Goal: Task Accomplishment & Management: Use online tool/utility

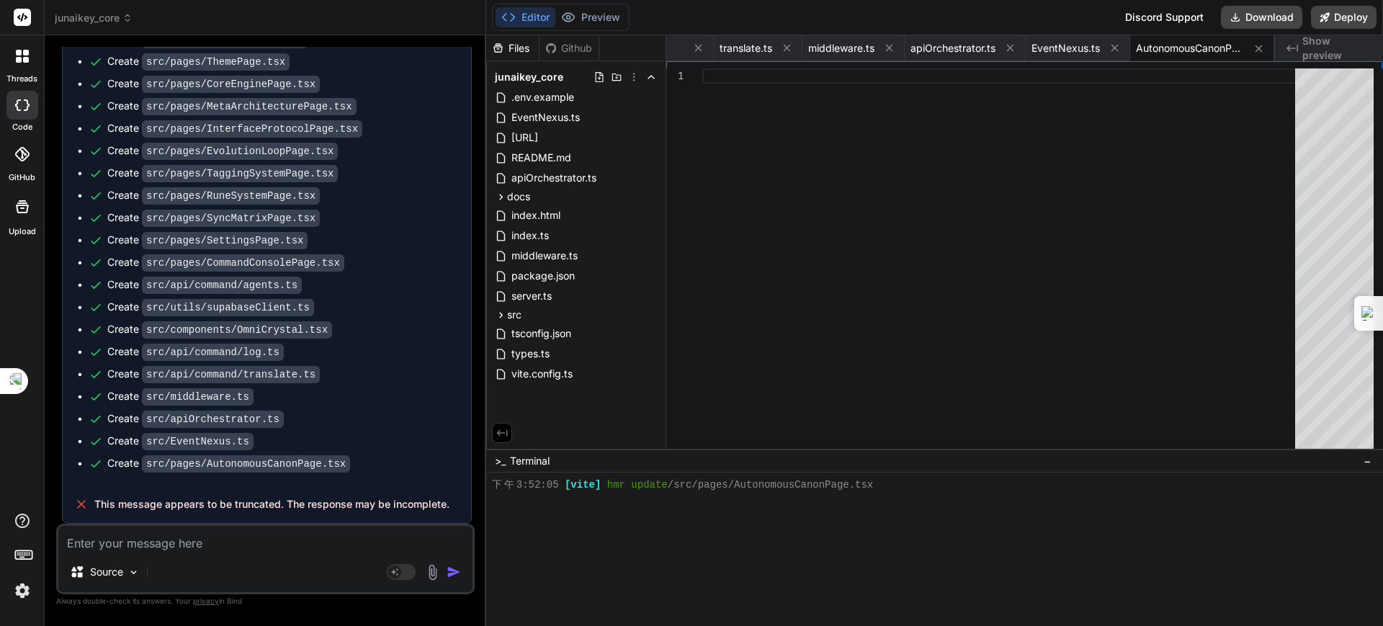
scroll to position [7252, 0]
click at [197, 540] on textarea at bounding box center [265, 539] width 414 height 26
type textarea "ㄐ"
type textarea "x"
type textarea "ㄐㄧ"
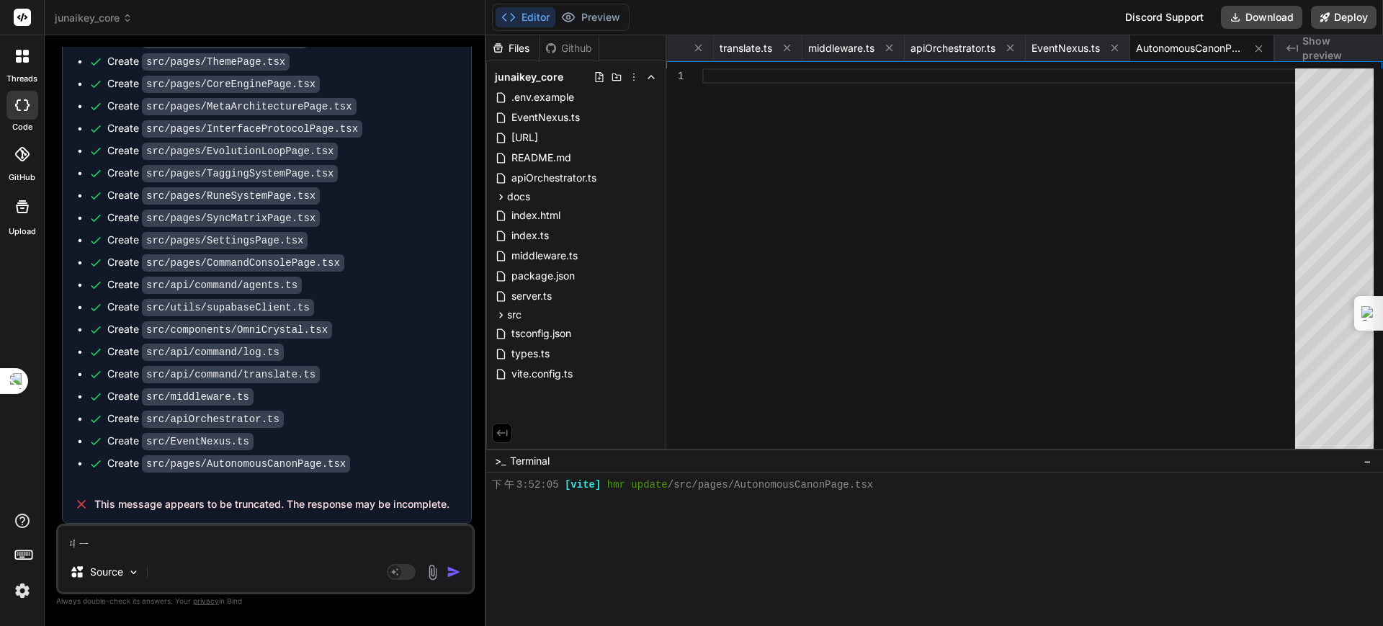
type textarea "x"
type textarea "季"
type textarea "x"
type textarea "季ㄒ"
type textarea "x"
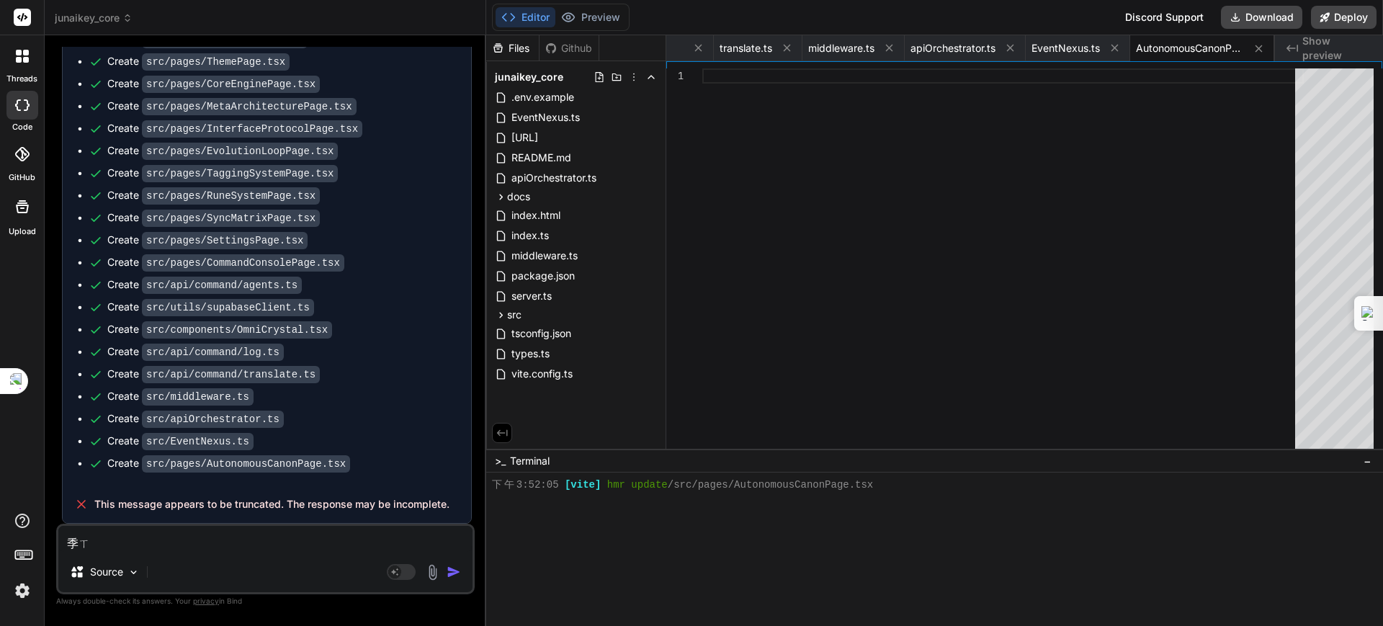
type textarea "季ㄒㄩ"
type textarea "x"
type textarea "繼續"
type textarea "x"
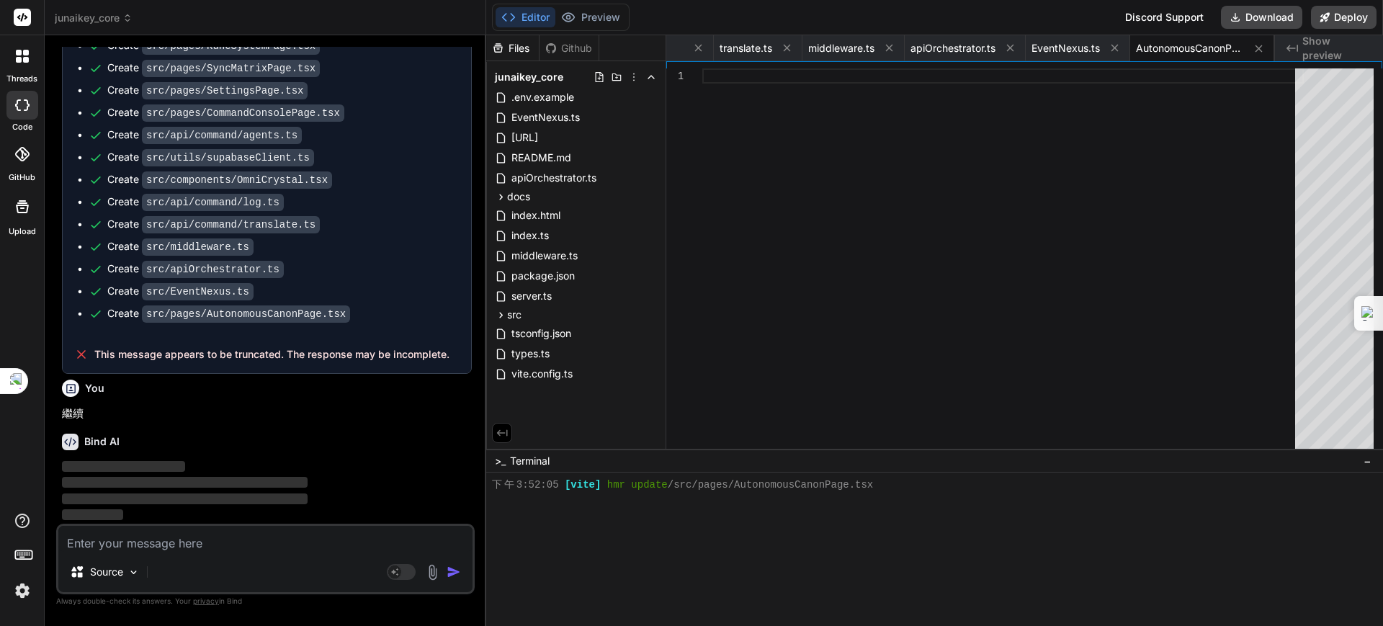
scroll to position [7401, 0]
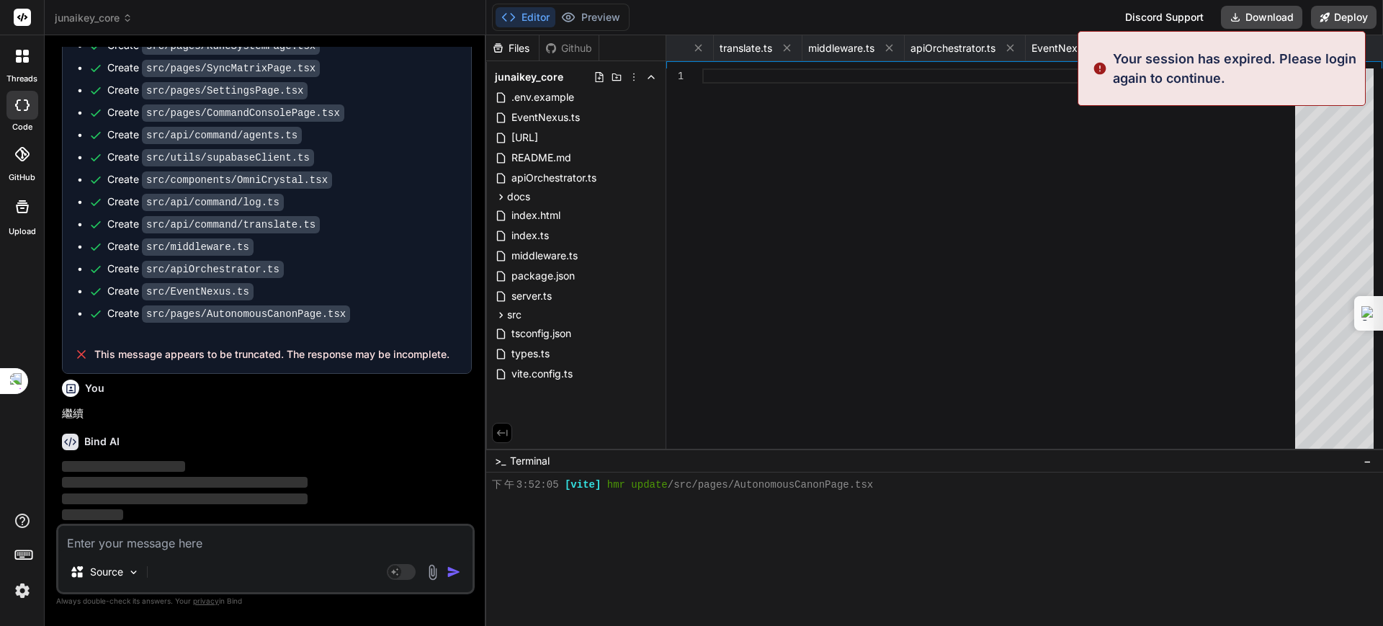
type textarea "x"
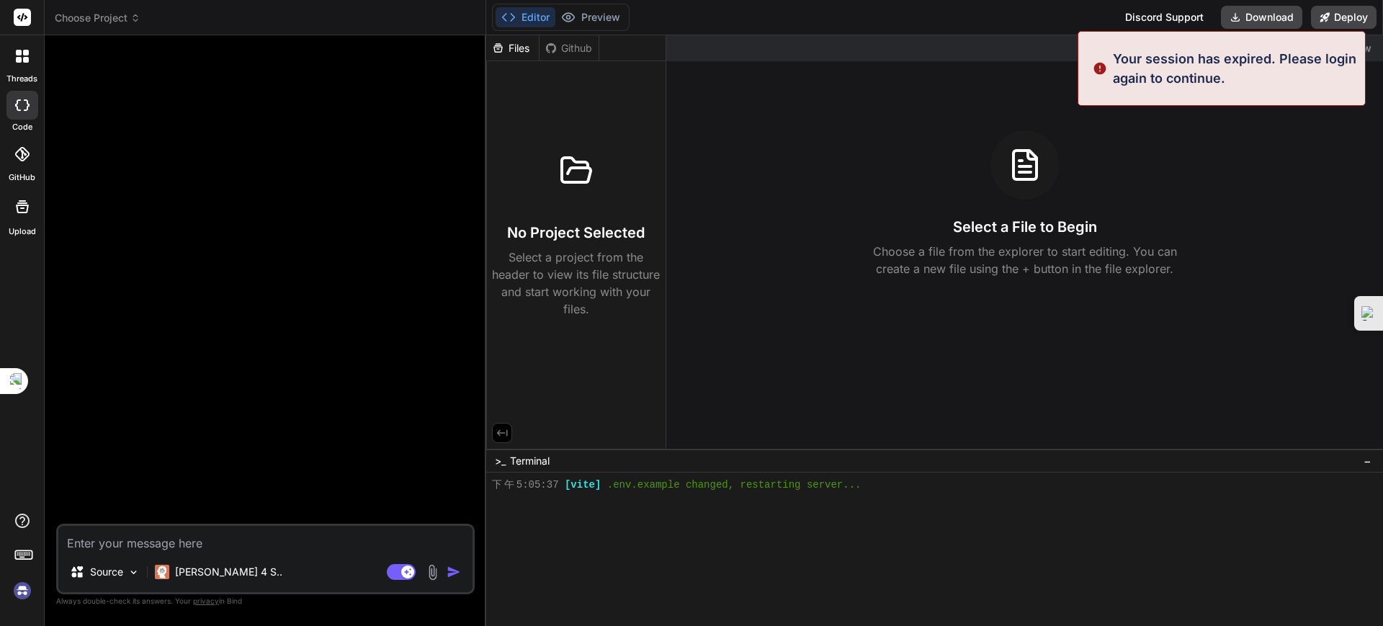
scroll to position [1369, 0]
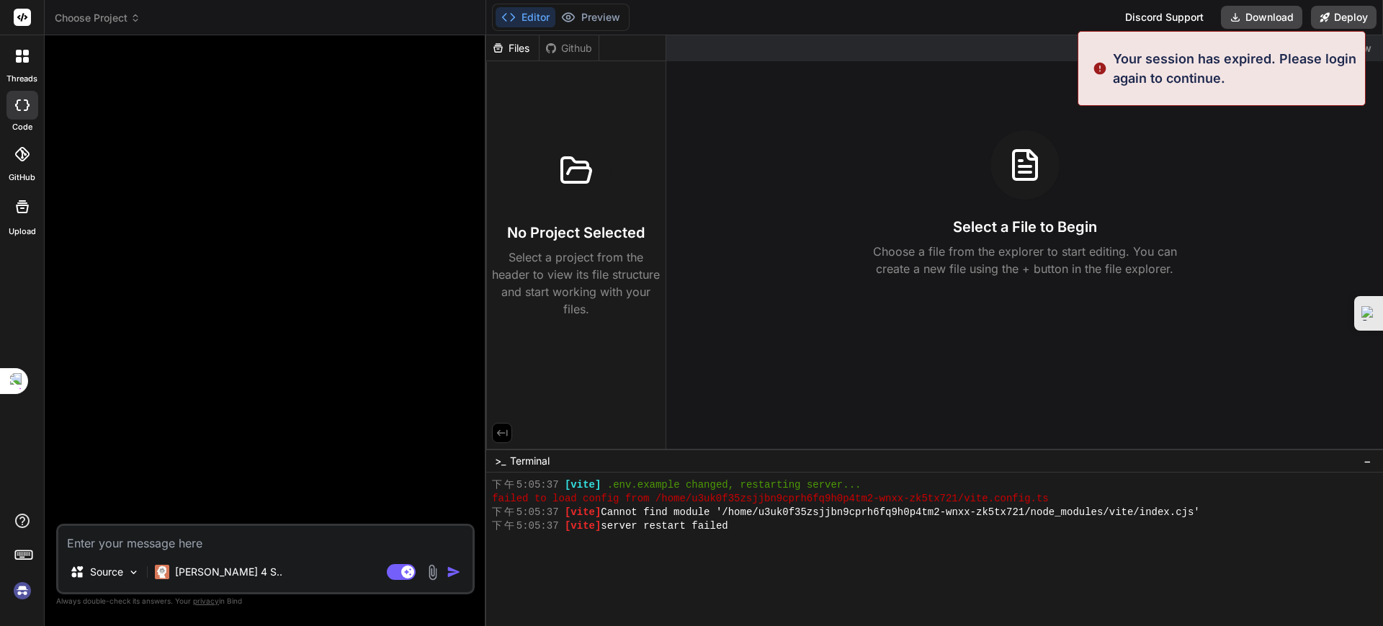
type textarea "繼續"
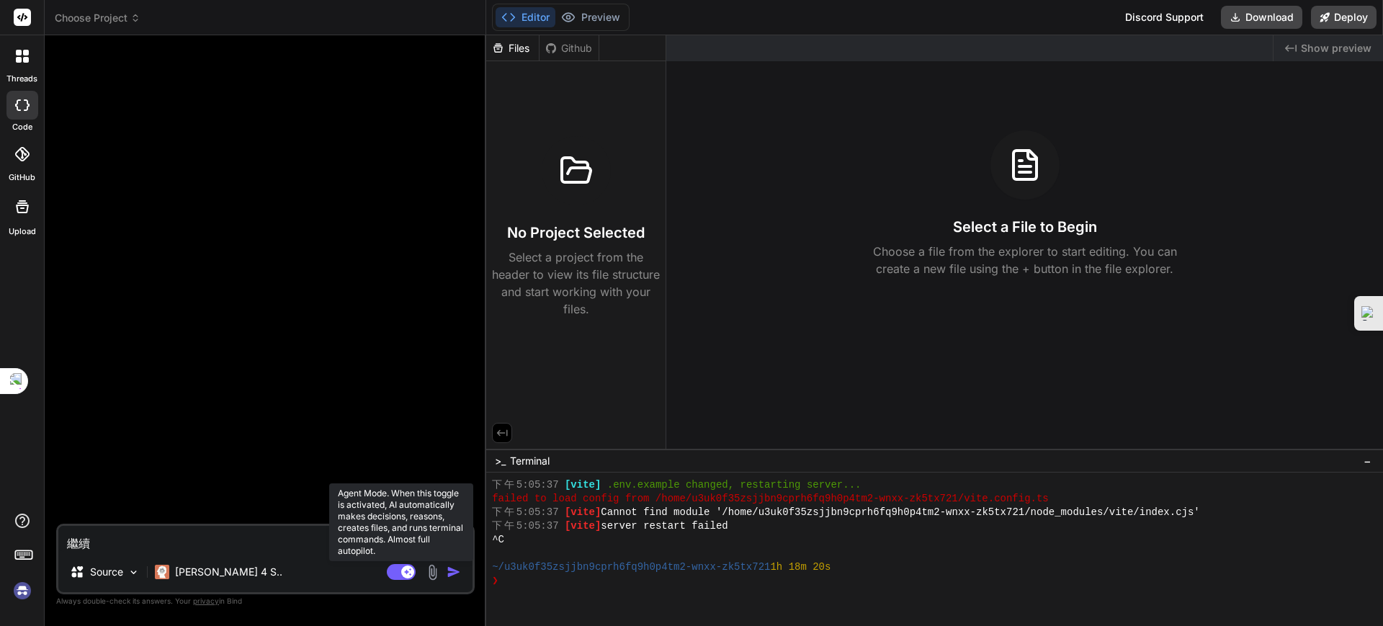
click at [408, 566] on rect at bounding box center [407, 572] width 13 height 13
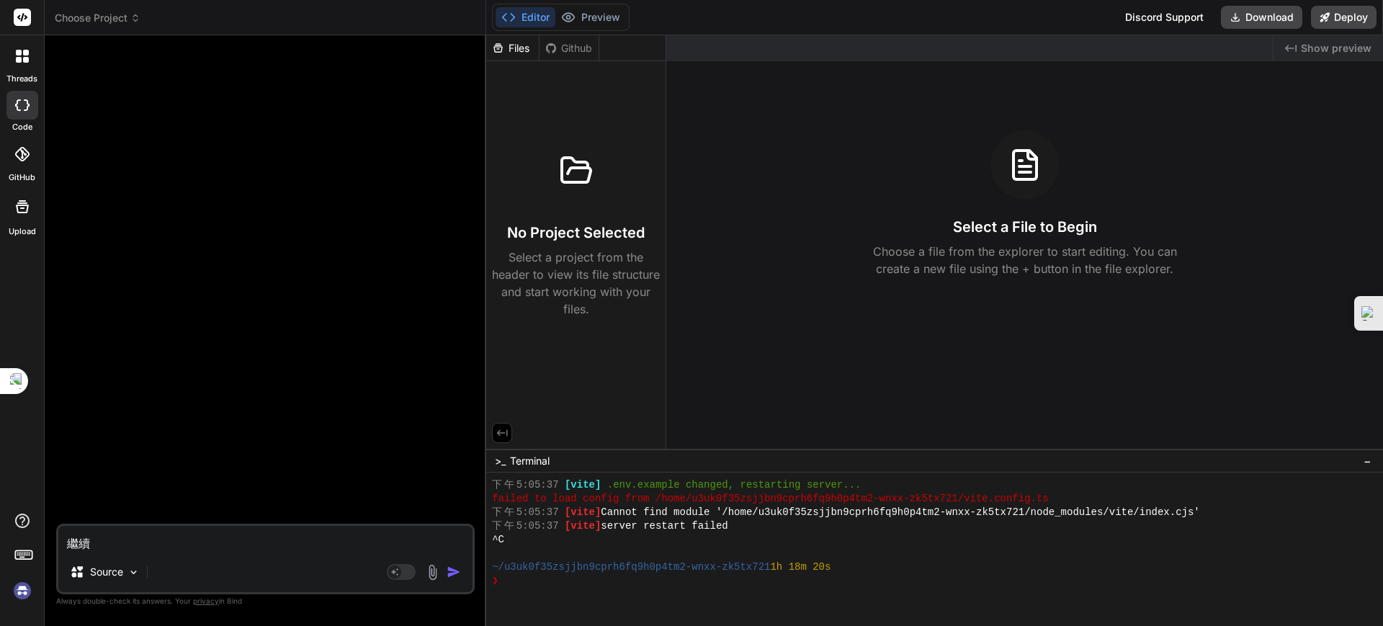
click at [452, 571] on img "button" at bounding box center [454, 572] width 14 height 14
type textarea "x"
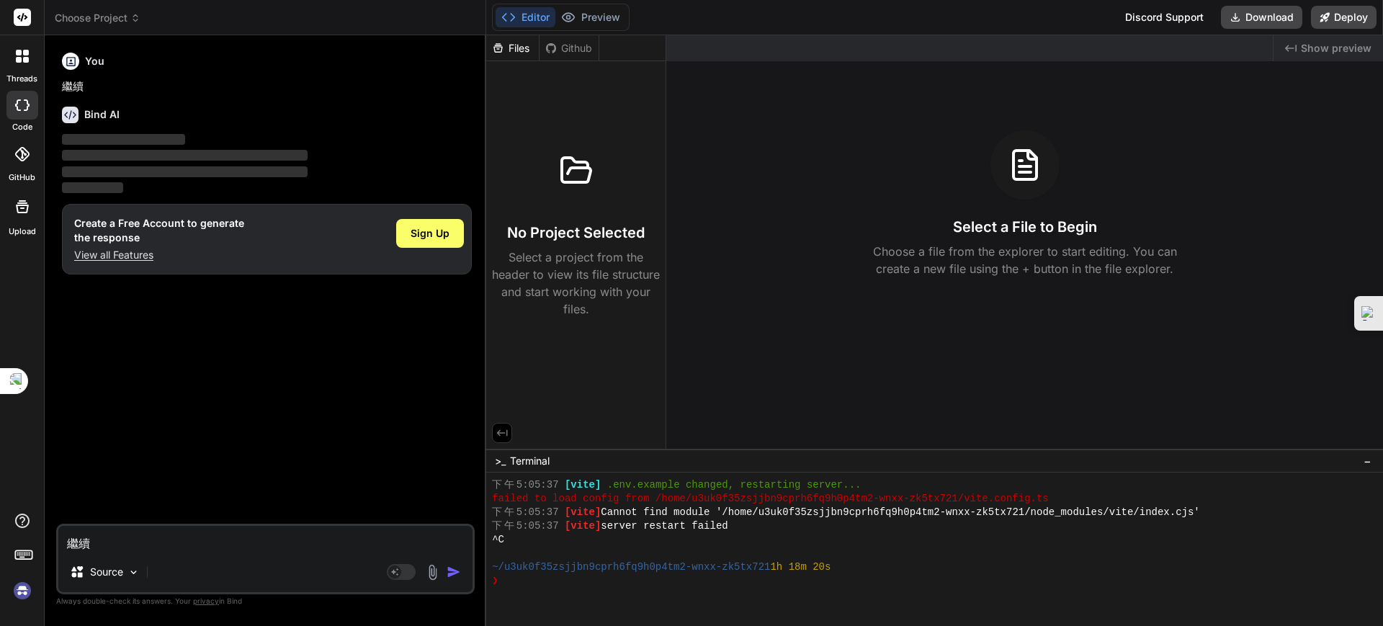
click at [104, 20] on span "Choose Project" at bounding box center [98, 18] width 86 height 14
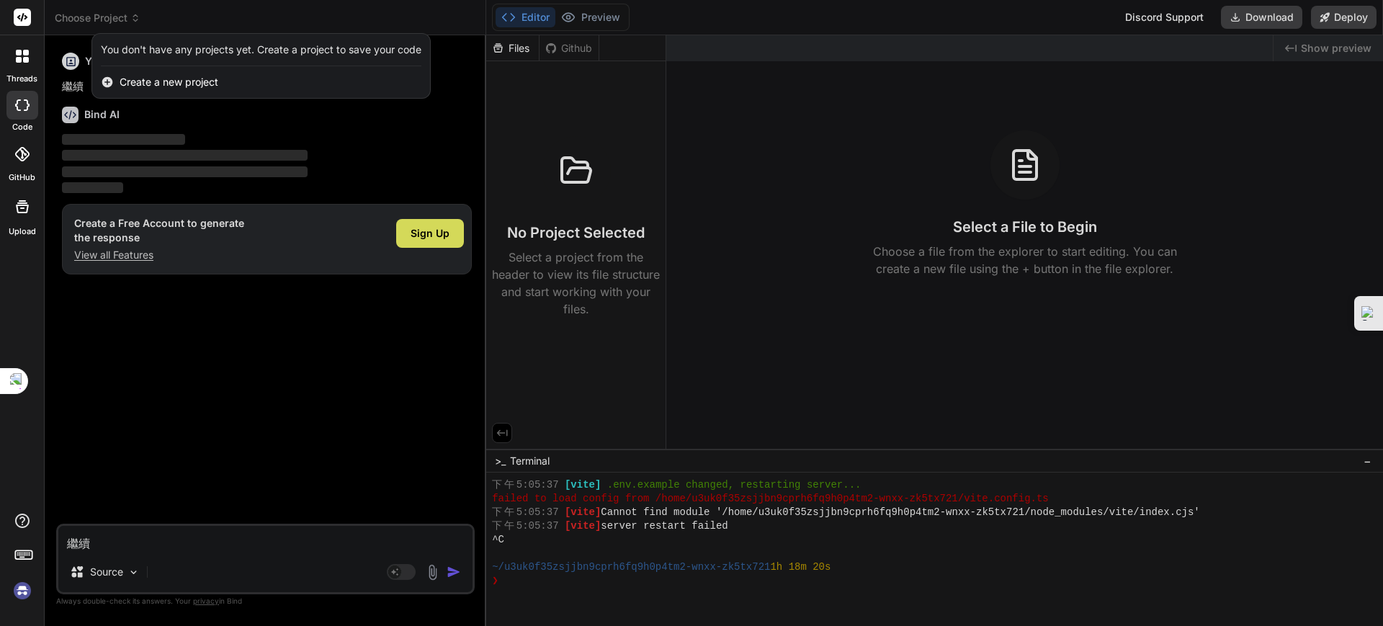
click at [155, 80] on span "Create a new project" at bounding box center [169, 82] width 99 height 14
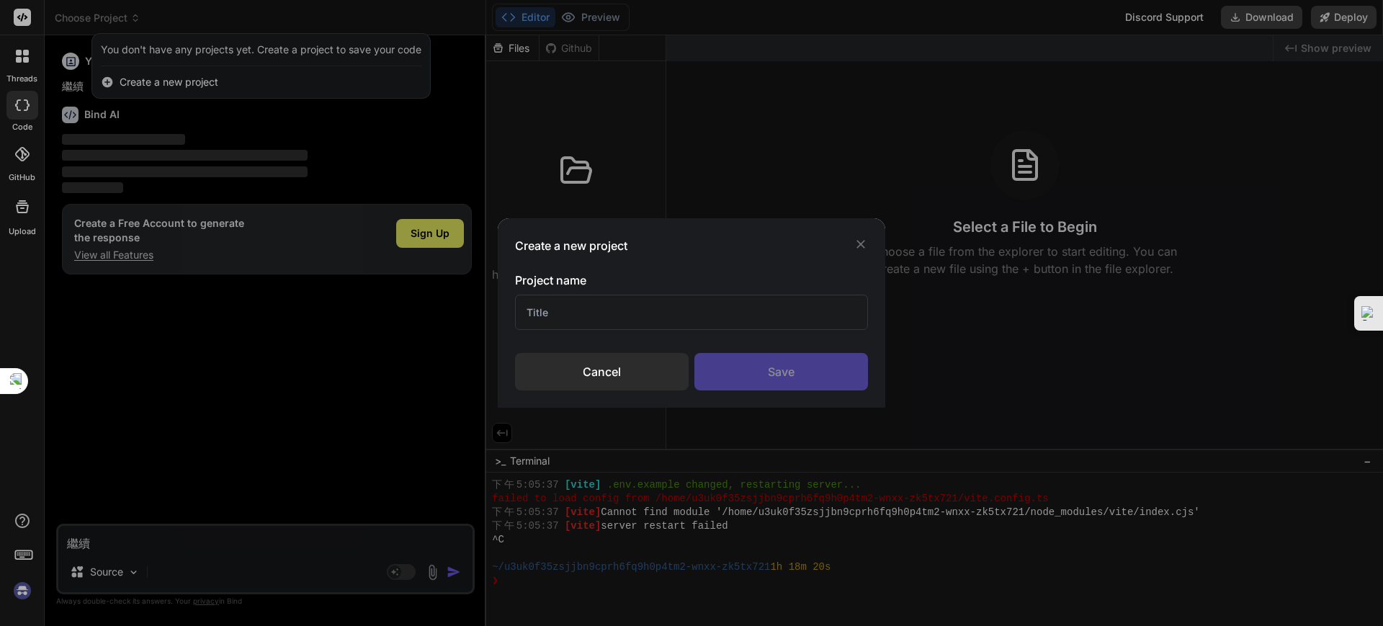
click at [858, 246] on icon at bounding box center [861, 244] width 9 height 9
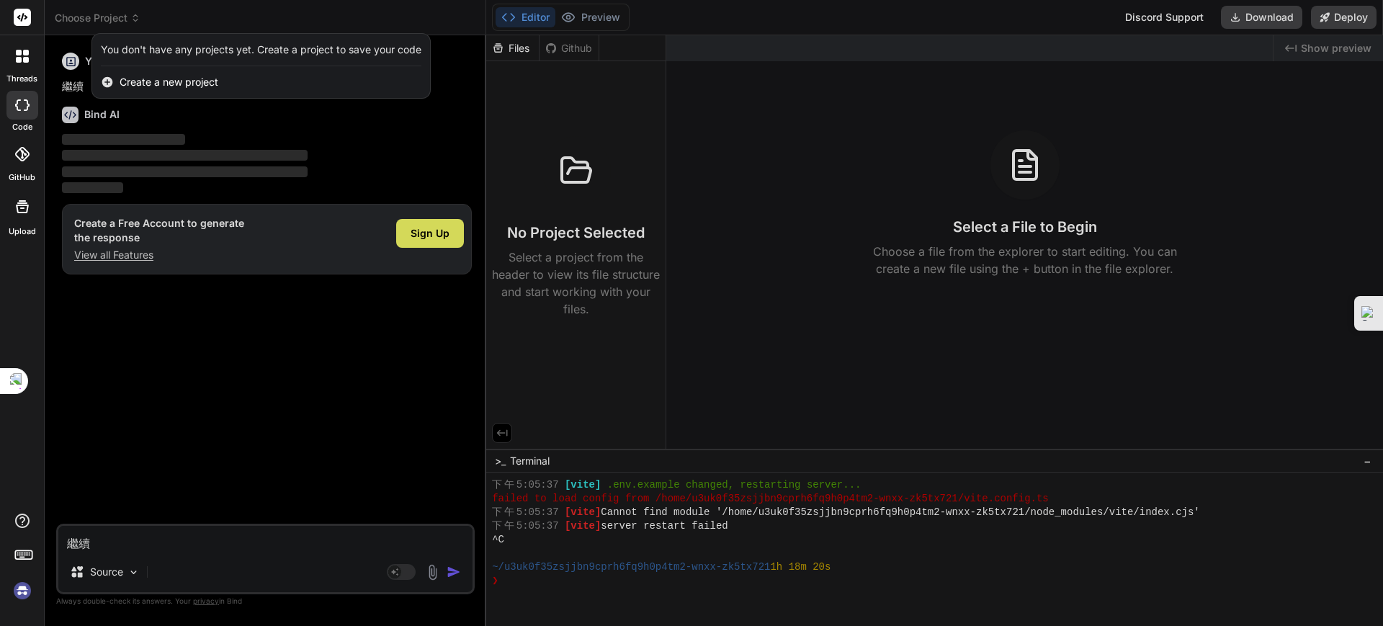
click at [138, 20] on div at bounding box center [691, 313] width 1383 height 626
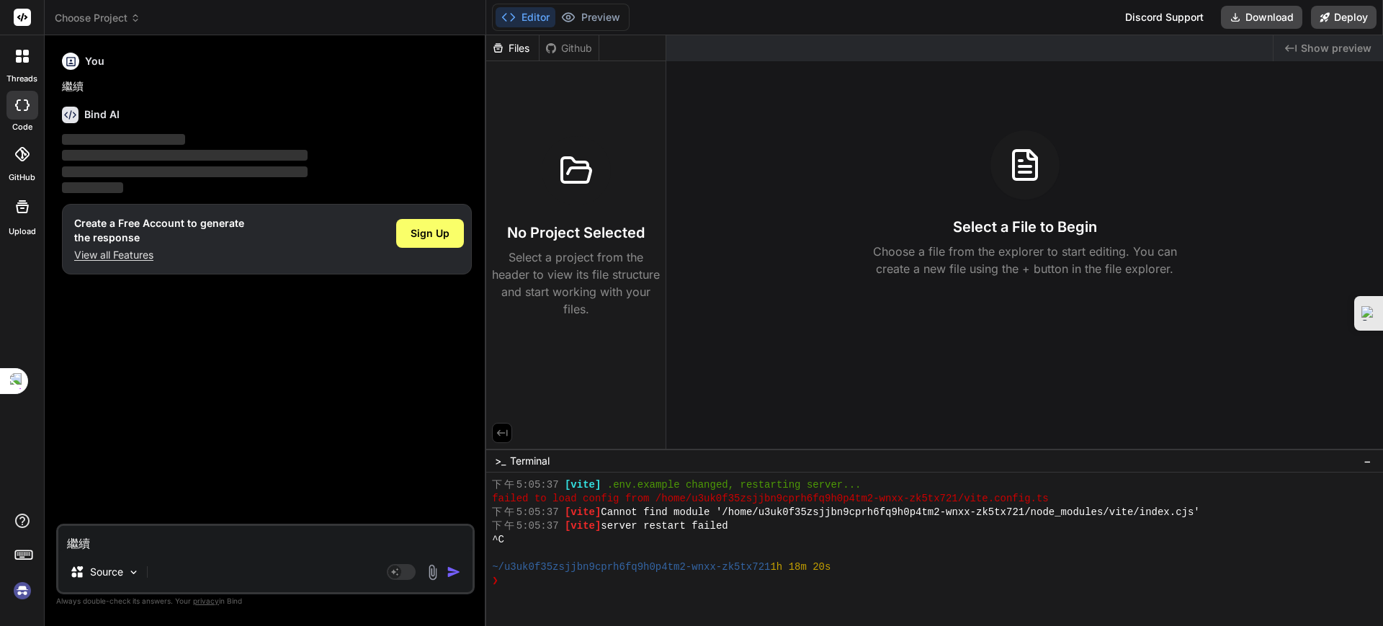
click at [110, 17] on span "Choose Project" at bounding box center [98, 18] width 86 height 14
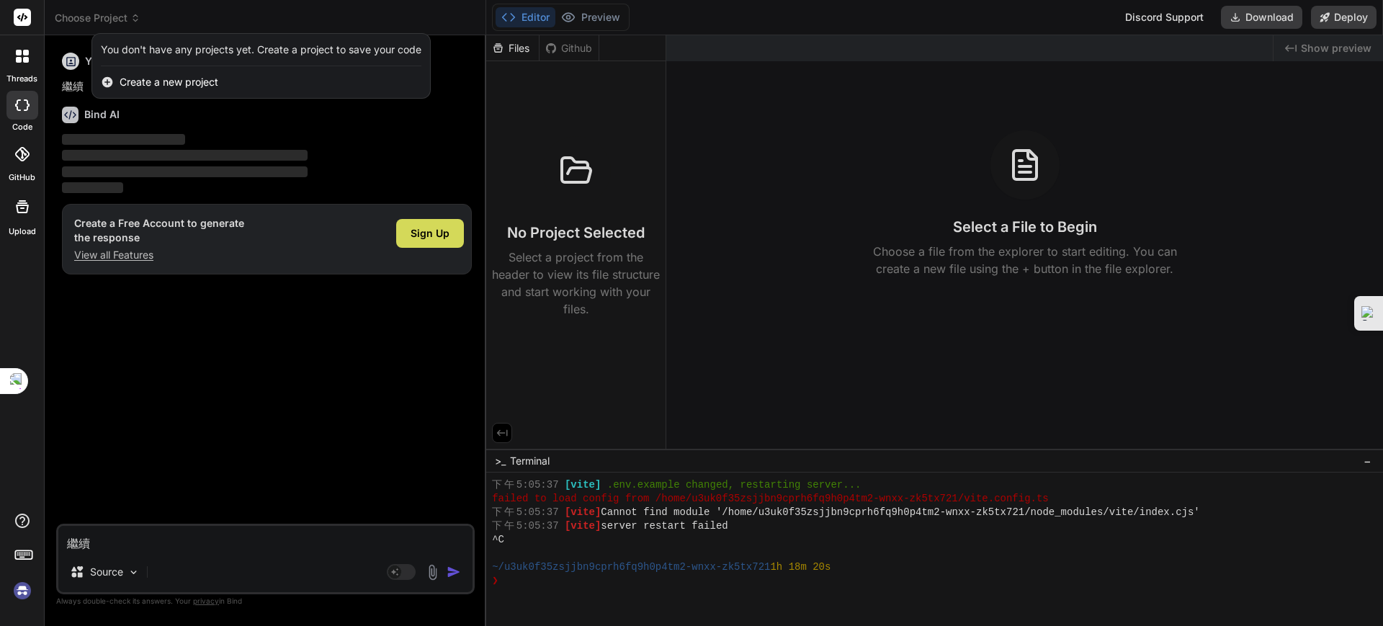
click at [112, 84] on icon at bounding box center [107, 82] width 13 height 13
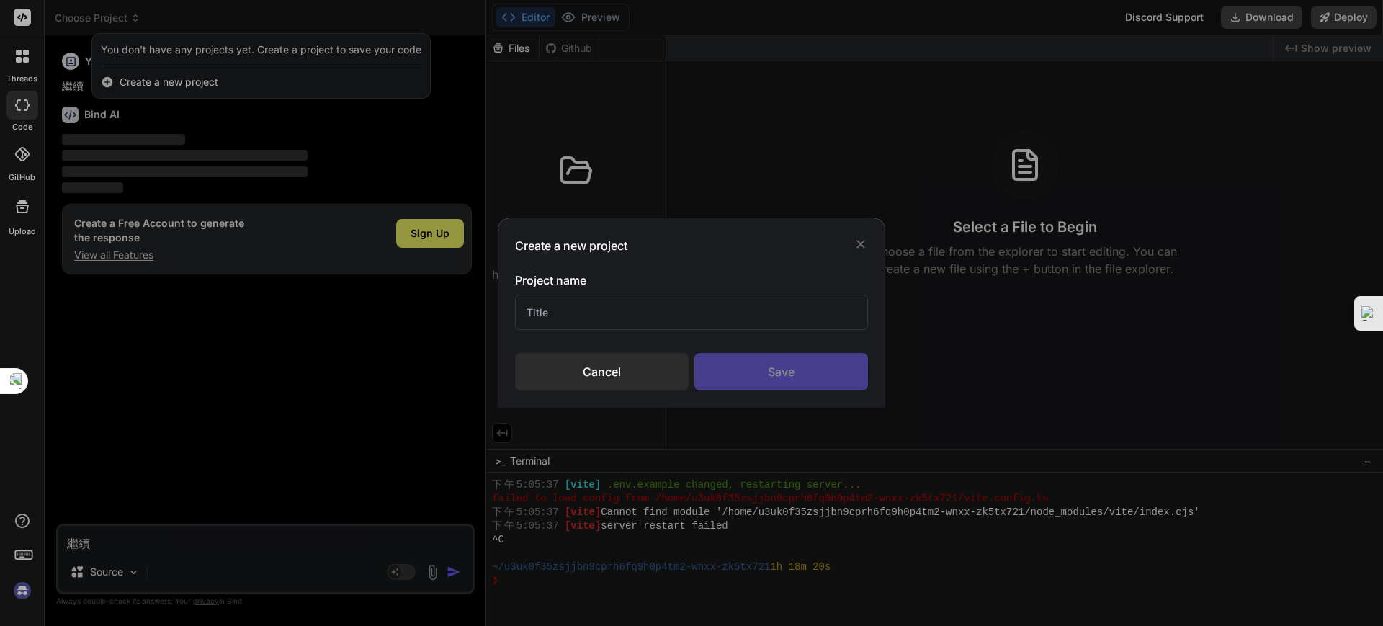
click at [866, 244] on icon at bounding box center [861, 244] width 14 height 14
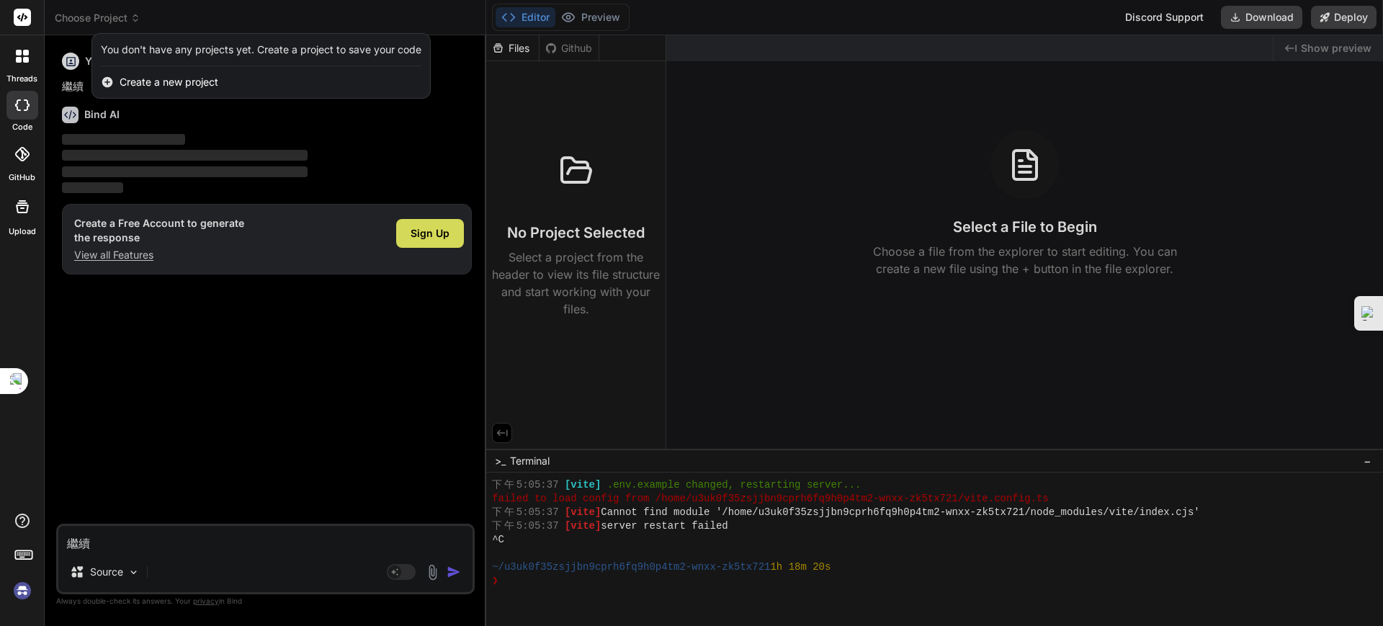
click at [264, 391] on div at bounding box center [691, 313] width 1383 height 626
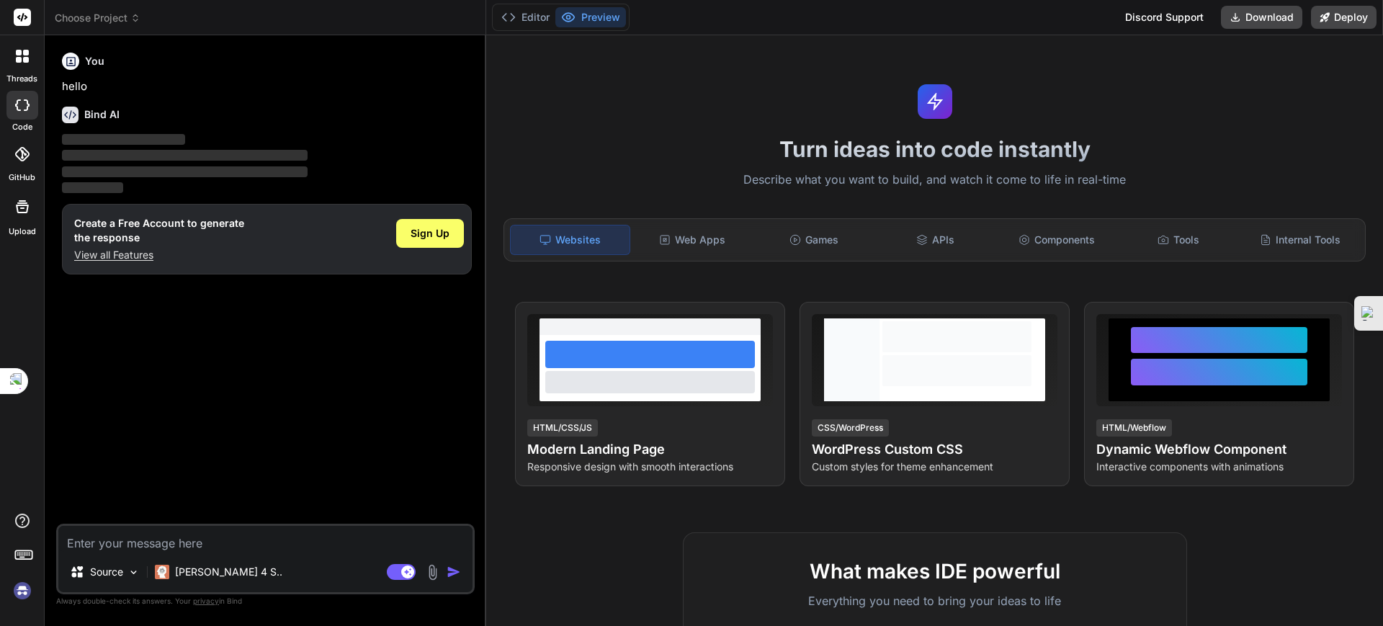
click at [107, 12] on span "Choose Project" at bounding box center [98, 18] width 86 height 14
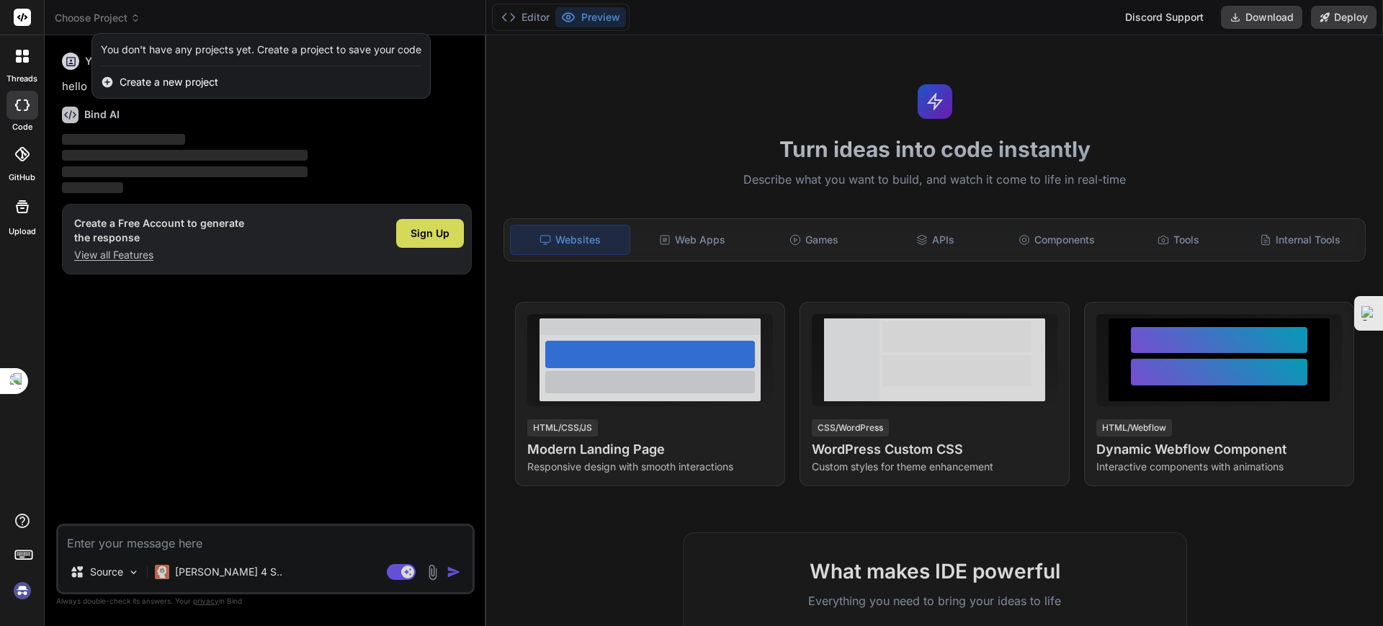
click at [111, 21] on div at bounding box center [691, 313] width 1383 height 626
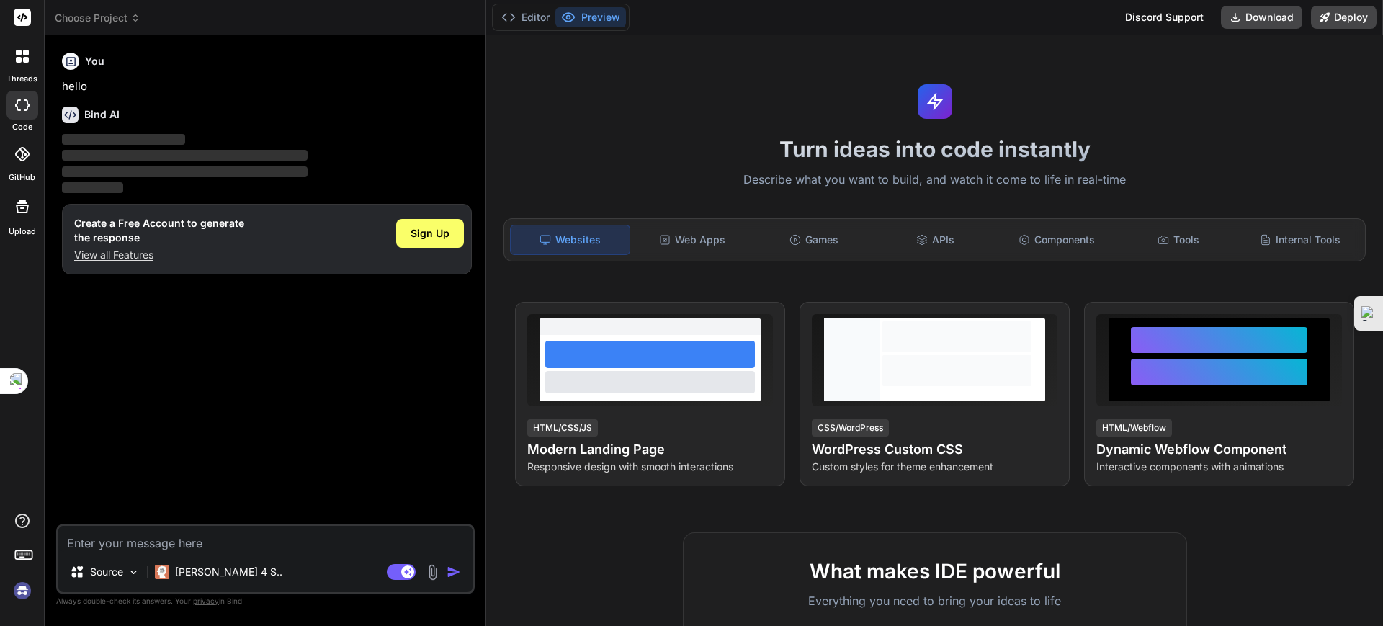
click at [111, 21] on span "Choose Project" at bounding box center [98, 18] width 86 height 14
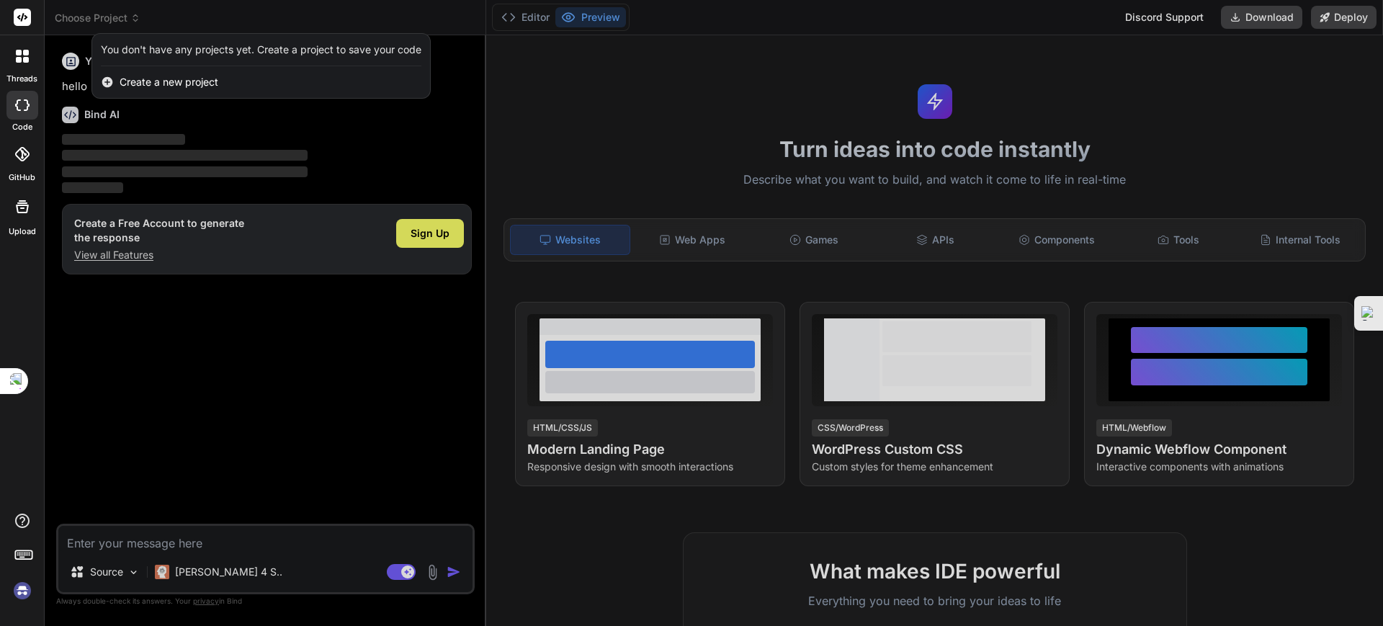
click at [150, 79] on span "Create a new project" at bounding box center [169, 82] width 99 height 14
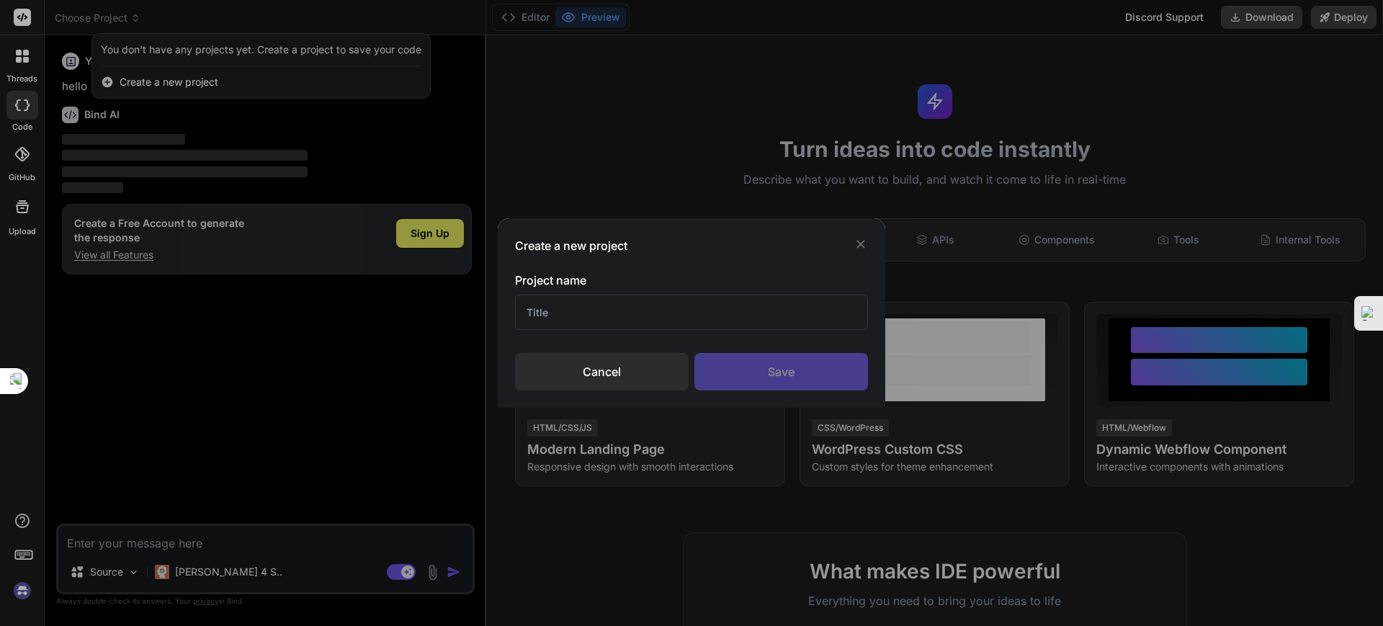
click at [854, 244] on icon at bounding box center [861, 244] width 14 height 14
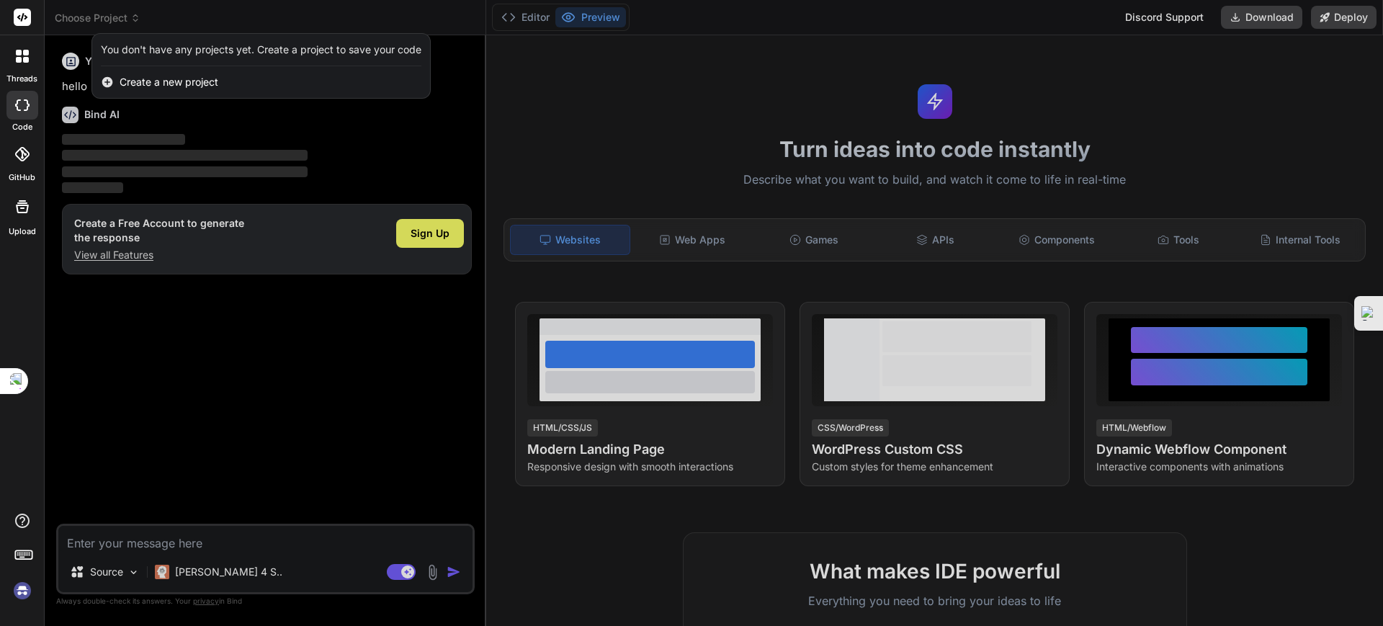
click at [401, 571] on div at bounding box center [691, 313] width 1383 height 626
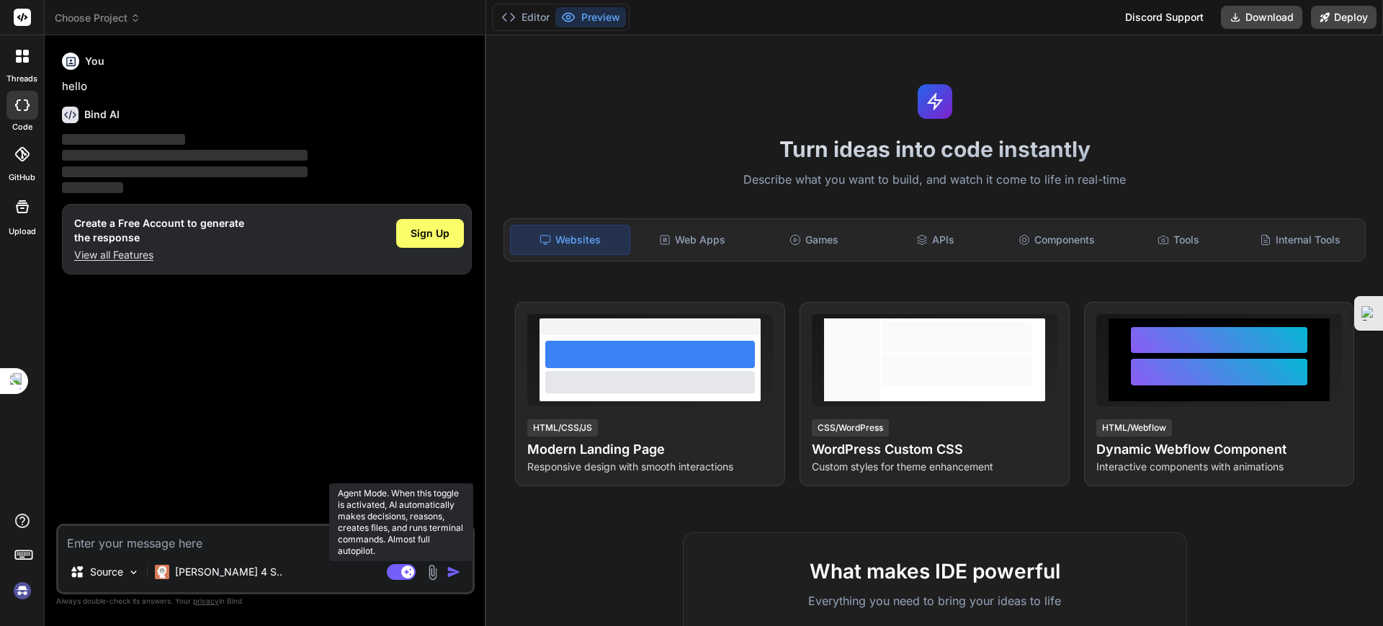
click at [399, 564] on rect at bounding box center [401, 572] width 29 height 16
type textarea "x"
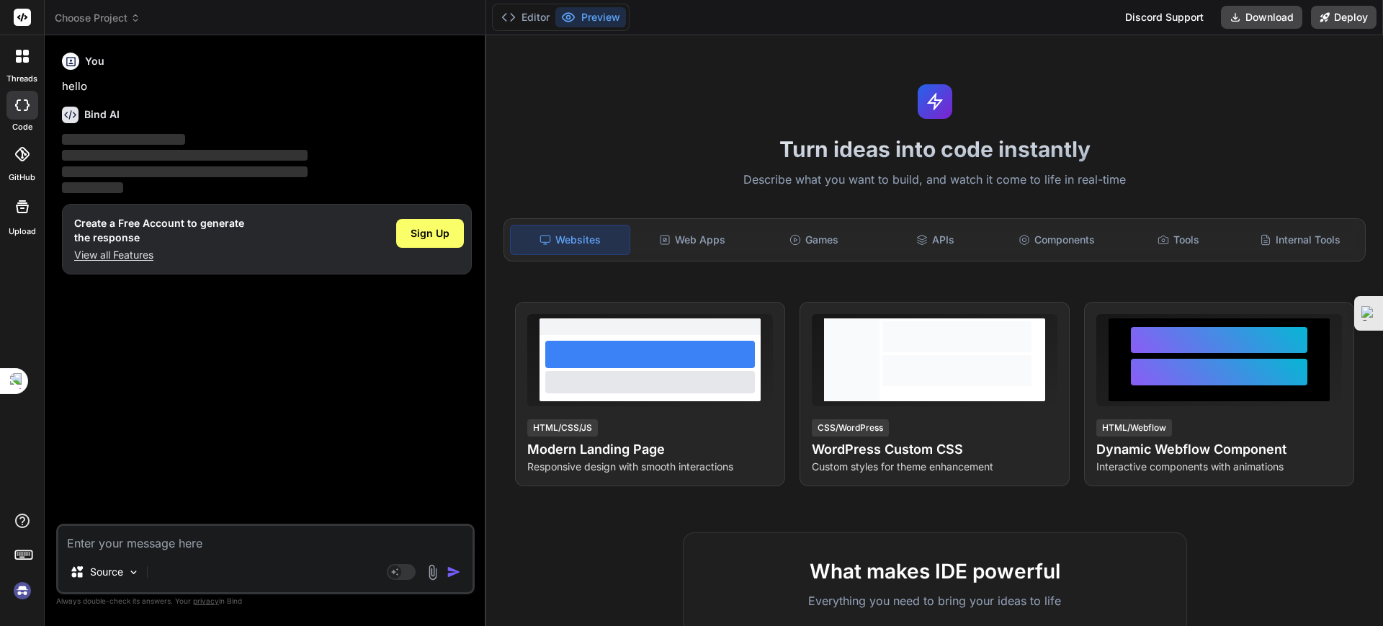
click at [236, 547] on textarea at bounding box center [265, 539] width 414 height 26
click at [226, 546] on textarea at bounding box center [265, 539] width 414 height 26
click at [236, 535] on textarea at bounding box center [265, 539] width 414 height 26
click at [117, 19] on span "Choose Project" at bounding box center [98, 18] width 86 height 14
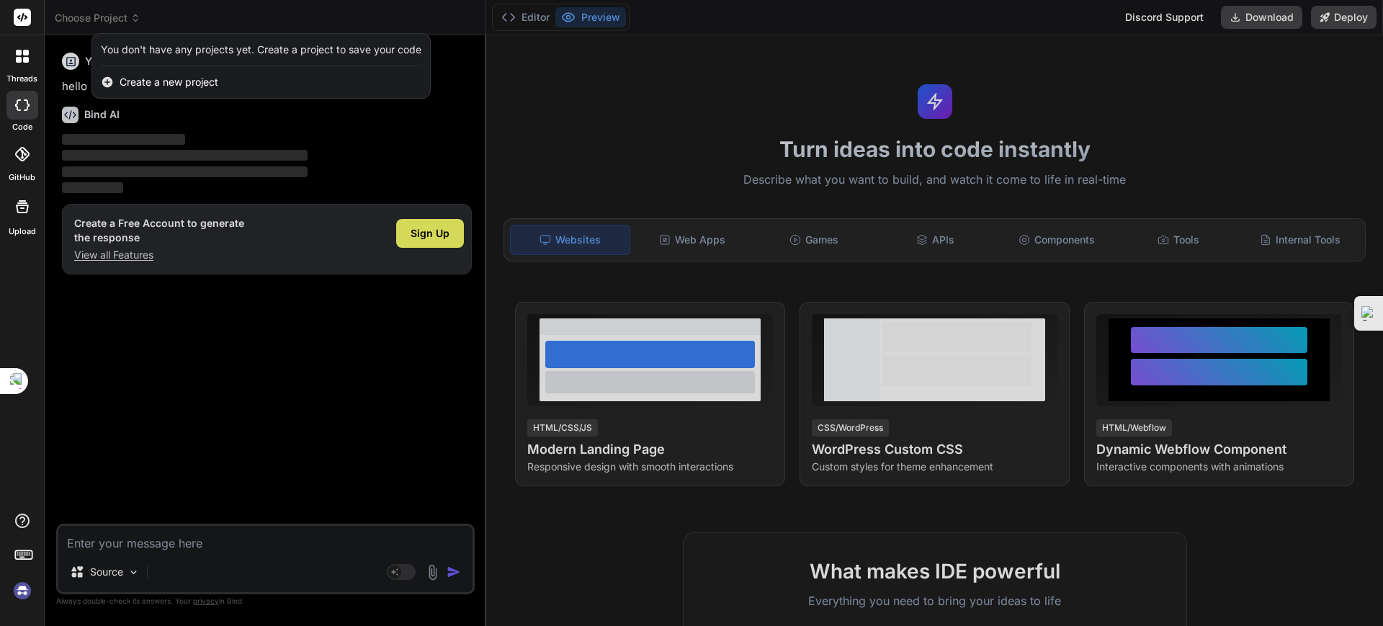
click at [171, 53] on div "You don't have any projects yet. Create a project to save your code" at bounding box center [261, 50] width 321 height 14
click at [158, 81] on span "Create a new project" at bounding box center [169, 82] width 99 height 14
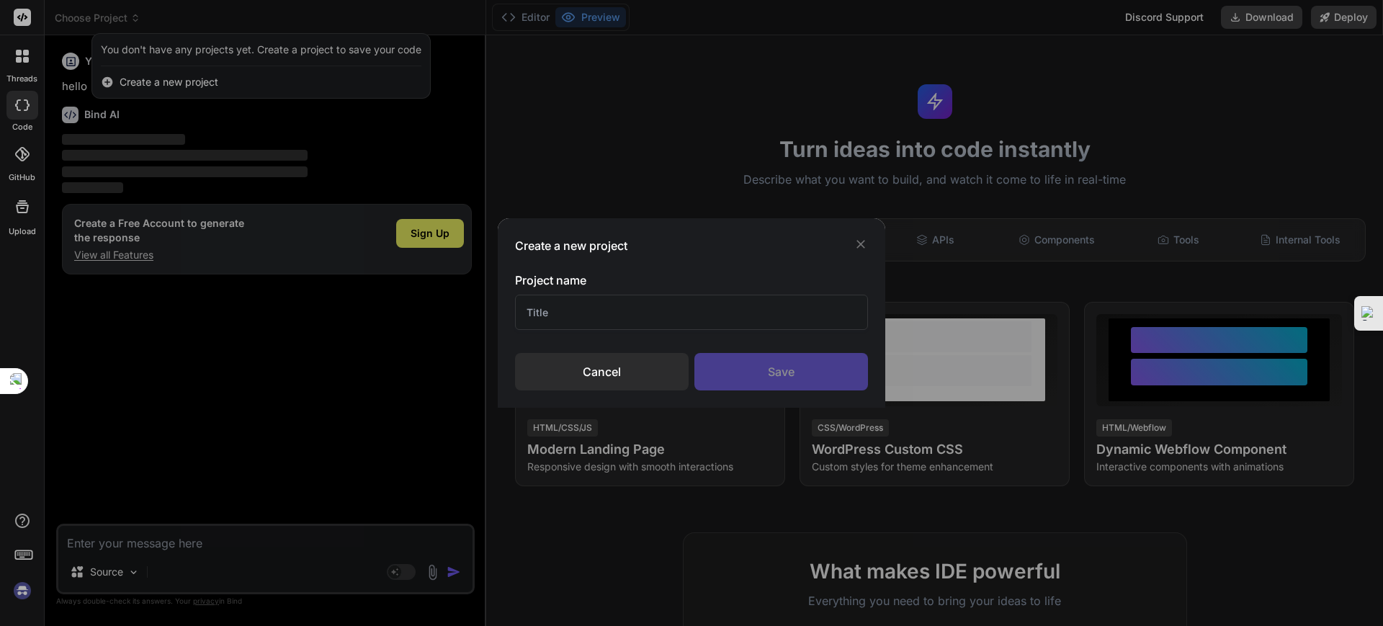
click at [858, 245] on icon at bounding box center [861, 244] width 14 height 14
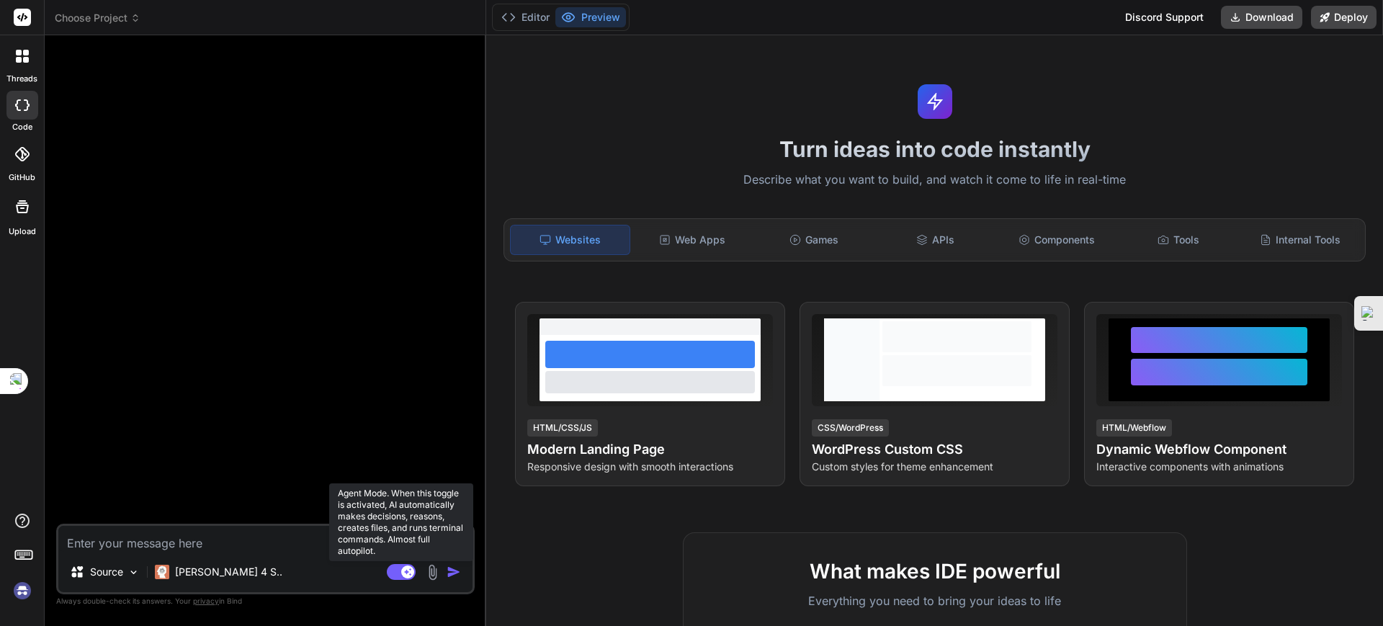
click at [397, 572] on rect at bounding box center [401, 572] width 29 height 16
type textarea "x"
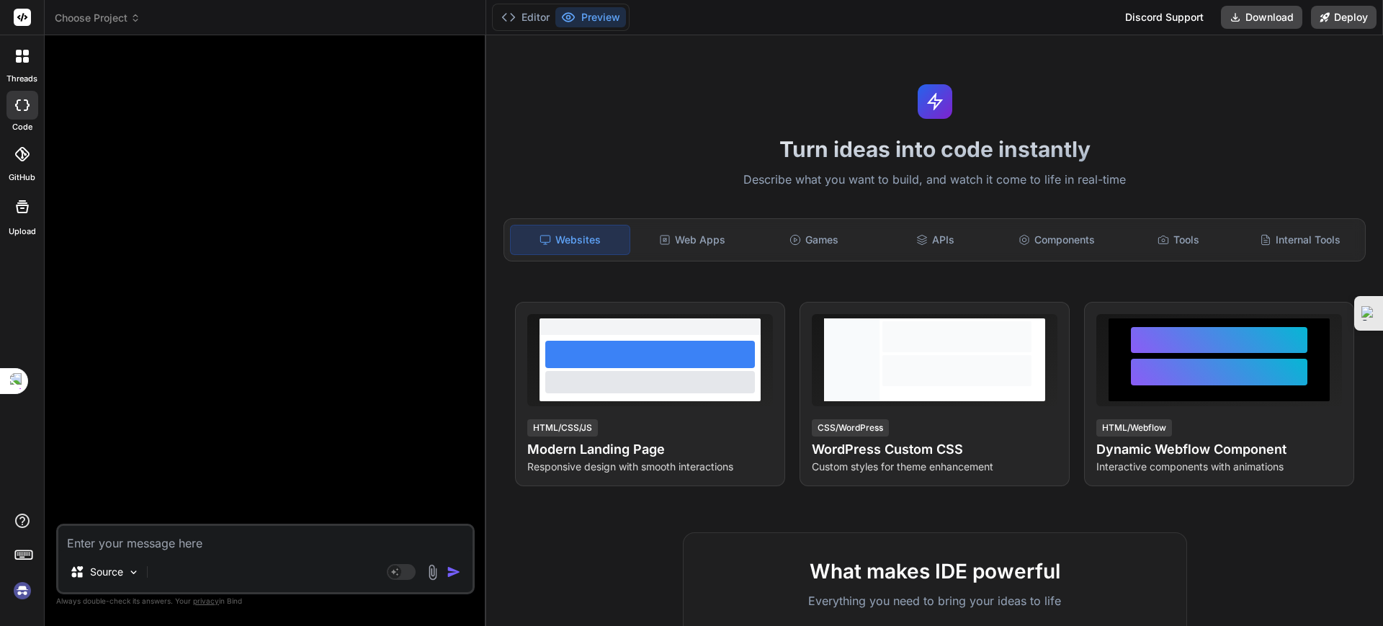
click at [246, 551] on textarea at bounding box center [265, 539] width 414 height 26
click at [202, 535] on textarea at bounding box center [265, 539] width 414 height 26
drag, startPoint x: 215, startPoint y: 550, endPoint x: 240, endPoint y: 524, distance: 36.7
click at [215, 549] on textarea at bounding box center [265, 539] width 414 height 26
click at [298, 545] on textarea at bounding box center [265, 539] width 414 height 26
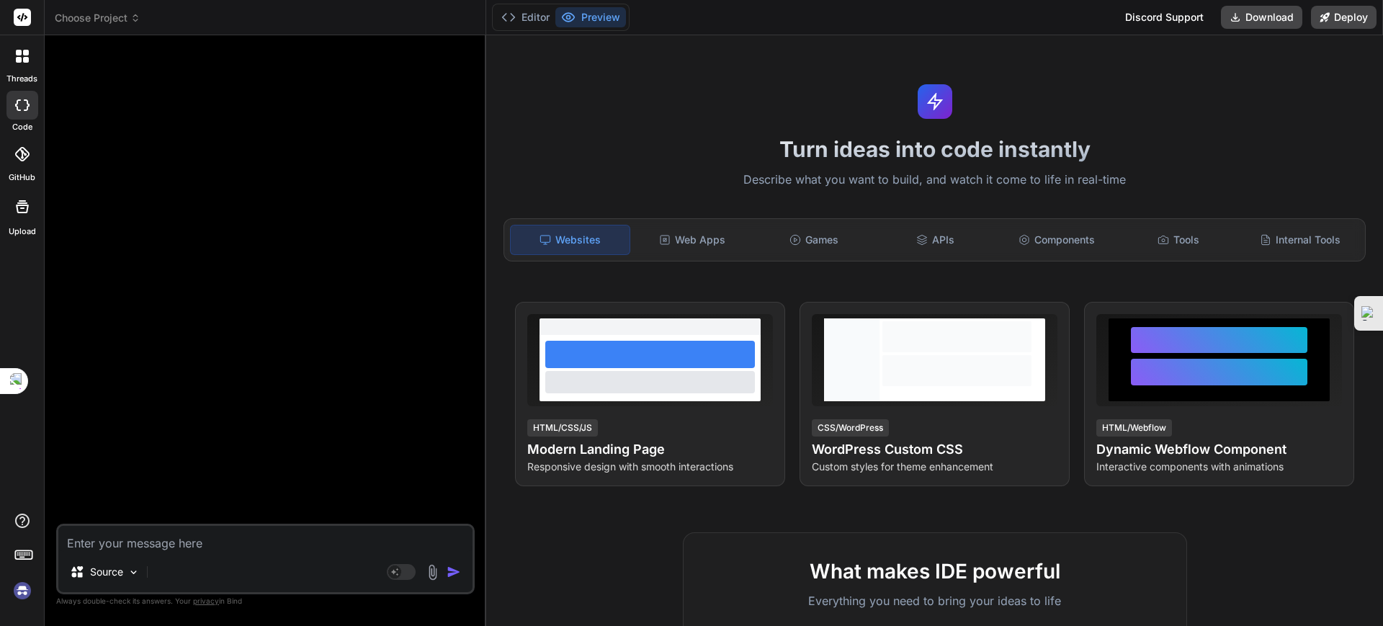
click at [320, 544] on textarea at bounding box center [265, 539] width 414 height 26
click at [116, 19] on span "Choose Project" at bounding box center [98, 18] width 86 height 14
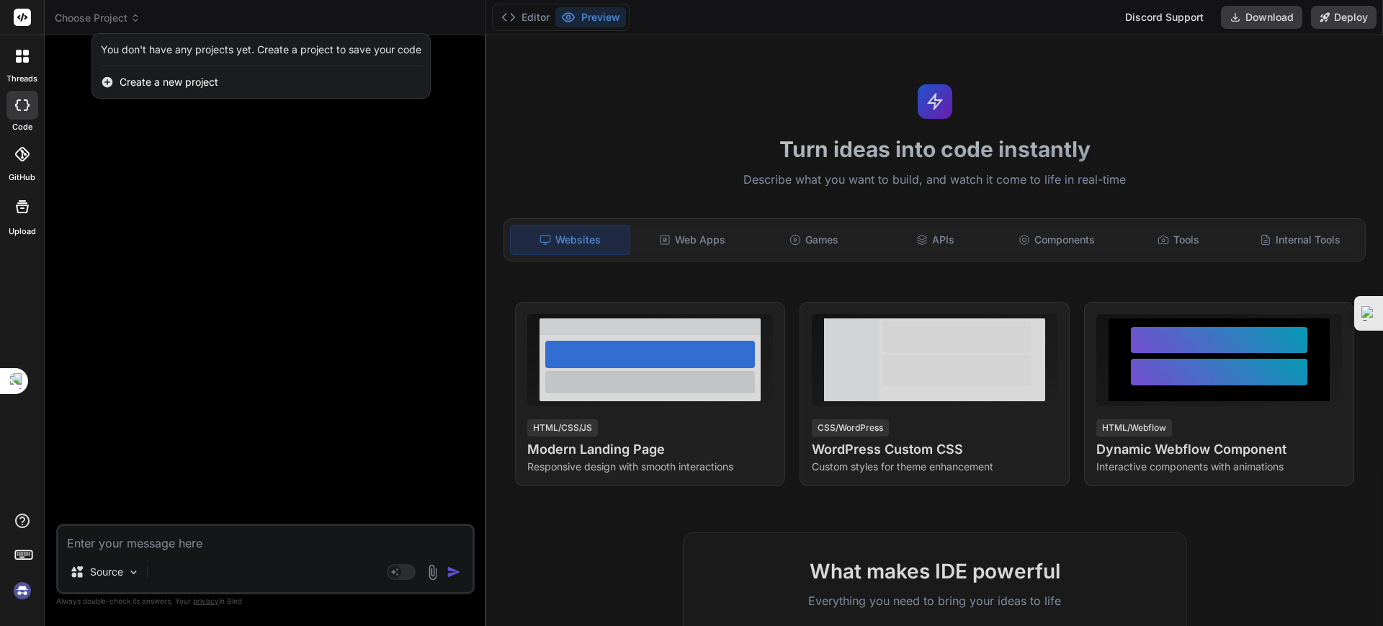
click at [160, 146] on div at bounding box center [691, 313] width 1383 height 626
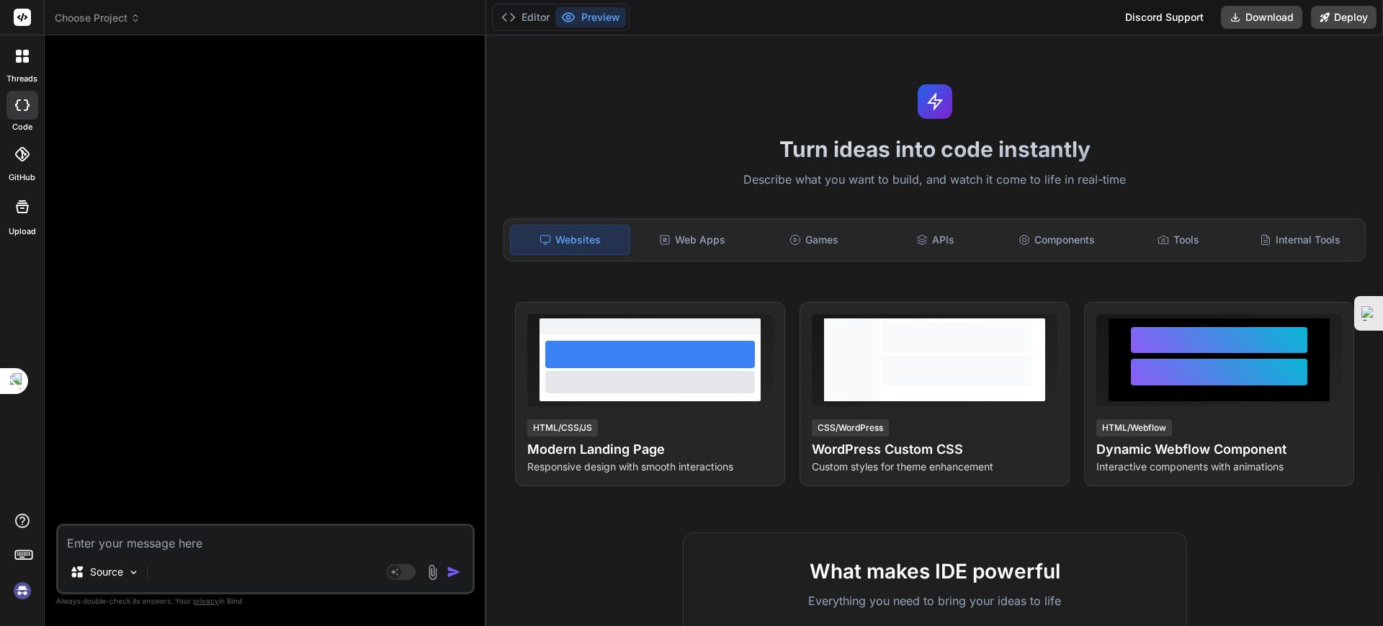
click at [103, 20] on span "Choose Project" at bounding box center [98, 18] width 86 height 14
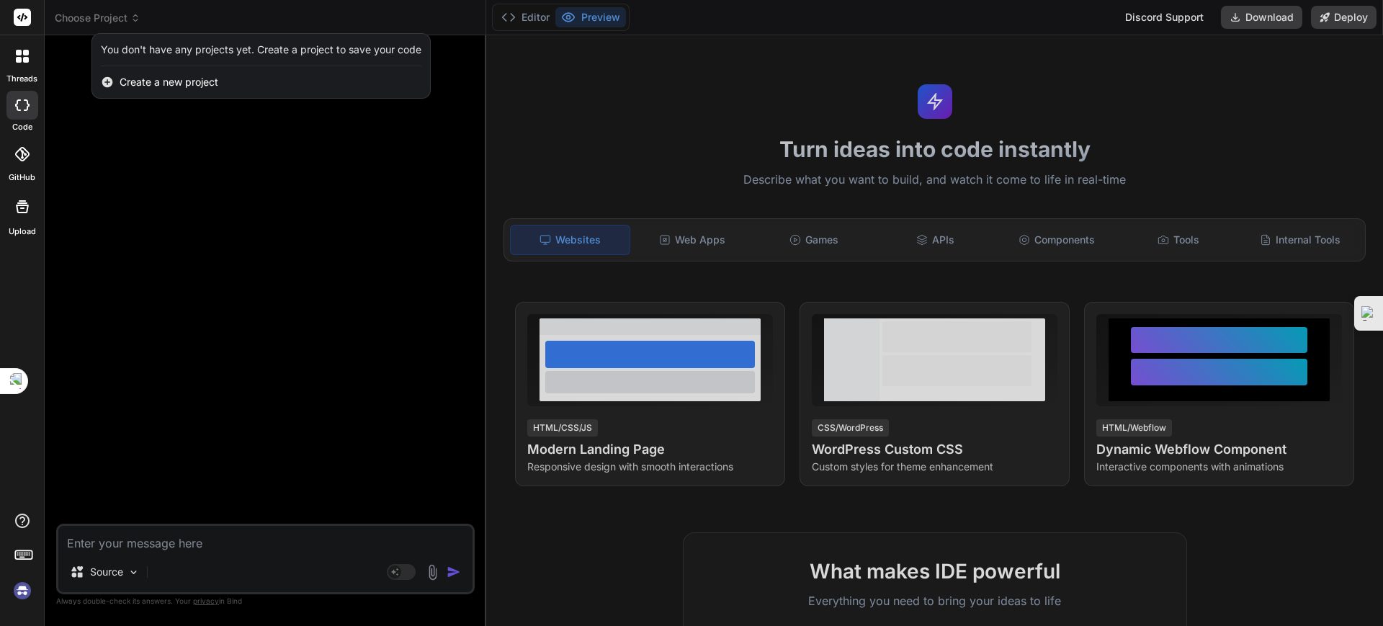
click at [267, 122] on div at bounding box center [691, 313] width 1383 height 626
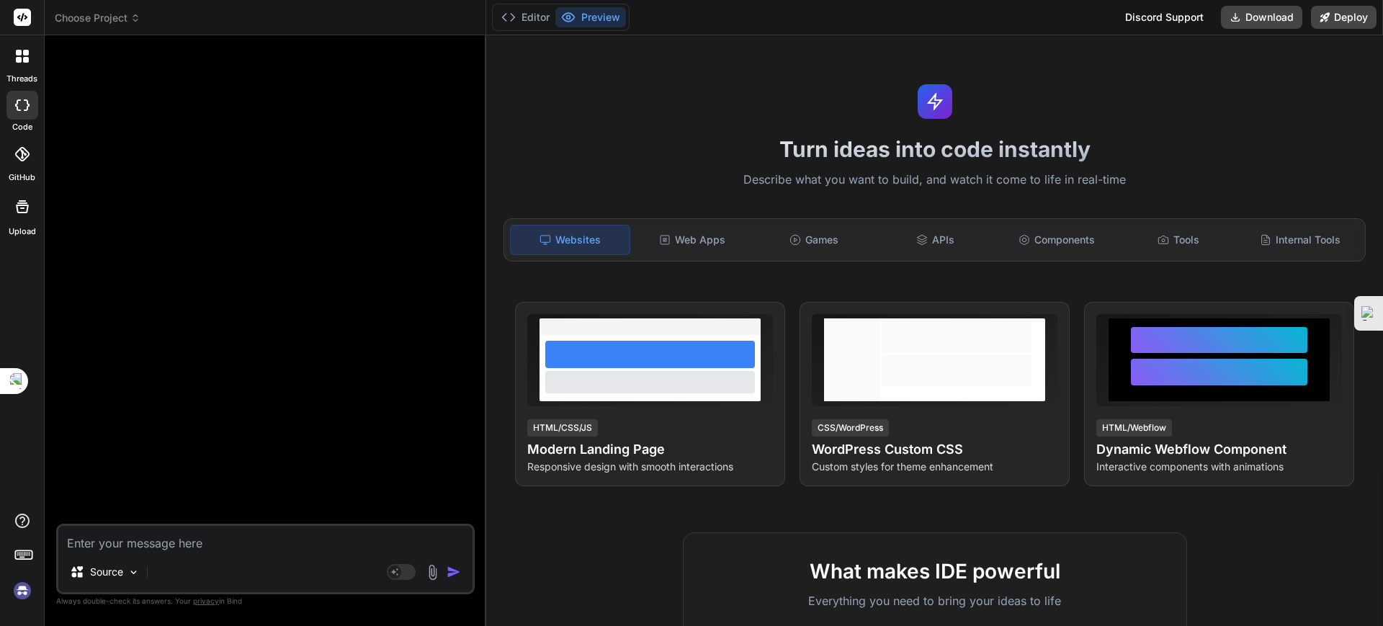
click at [98, 19] on span "Choose Project" at bounding box center [98, 18] width 86 height 14
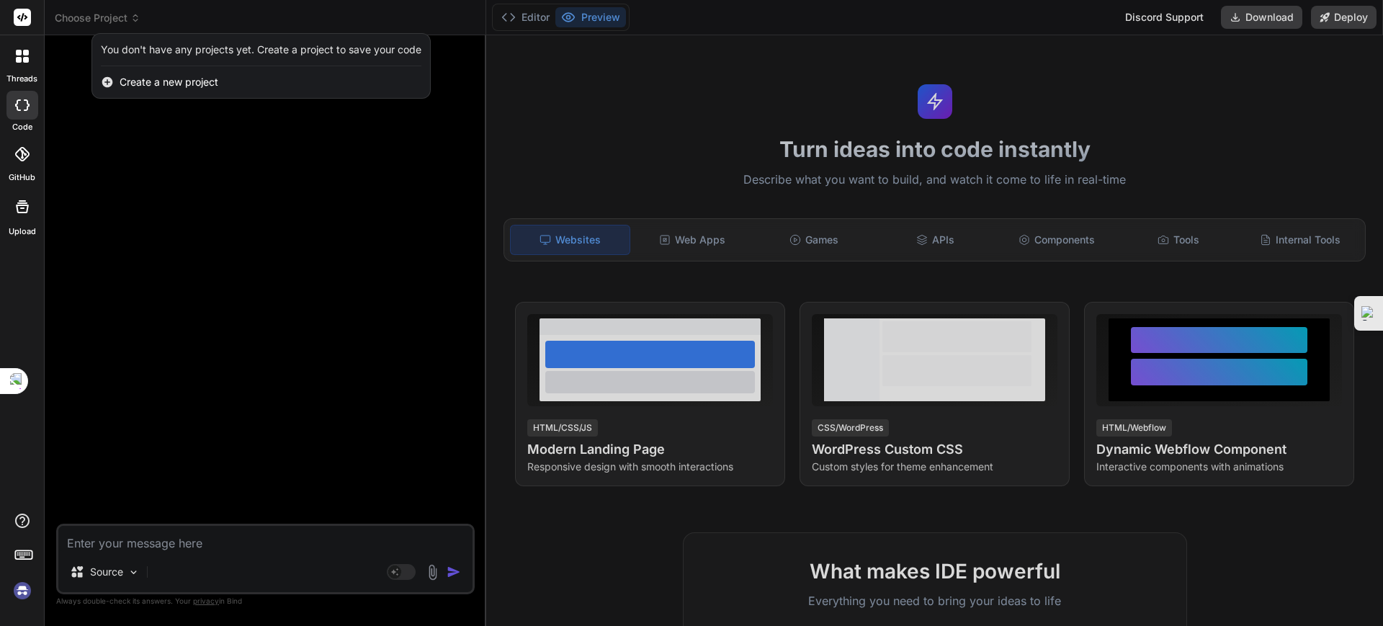
click at [190, 115] on div at bounding box center [691, 313] width 1383 height 626
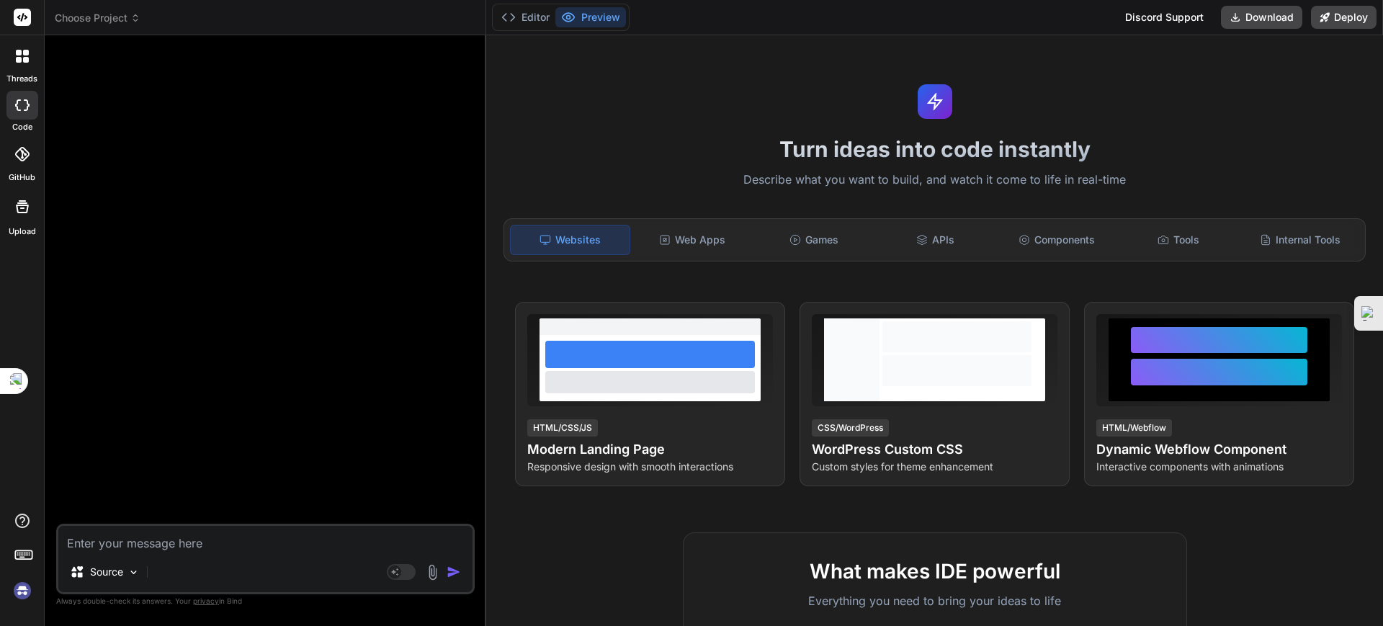
click at [125, 22] on span "Choose Project" at bounding box center [98, 18] width 86 height 14
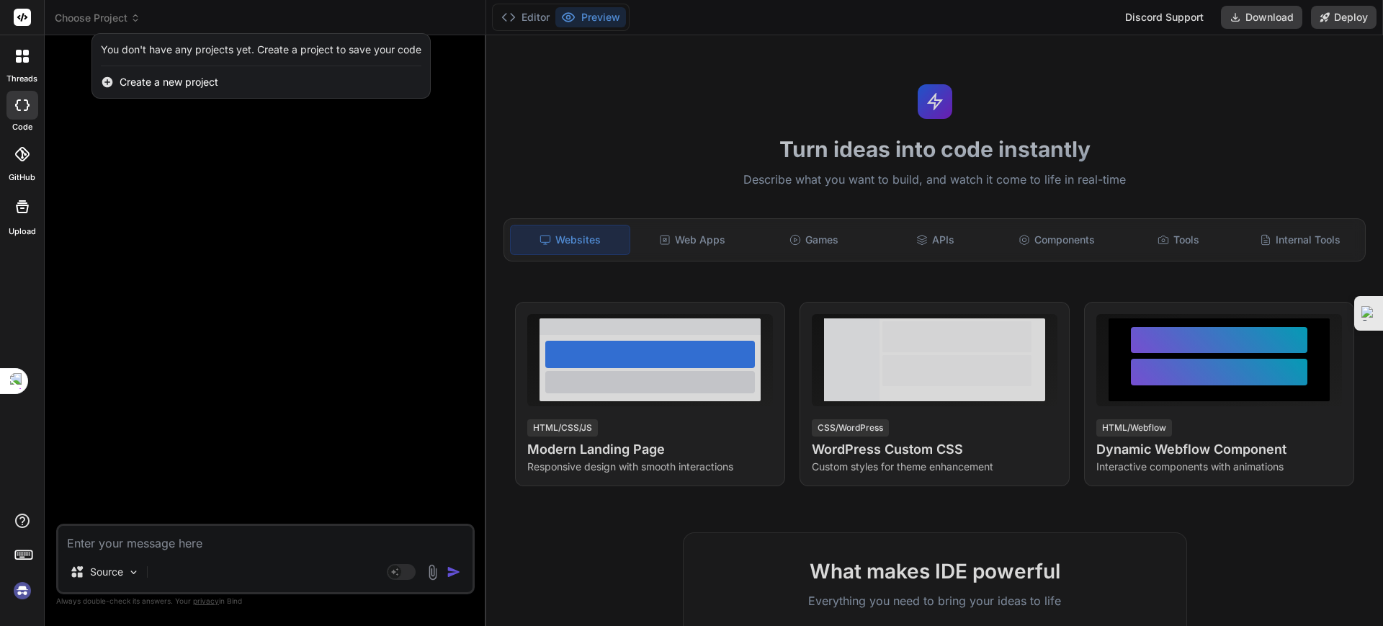
click at [231, 164] on div at bounding box center [691, 313] width 1383 height 626
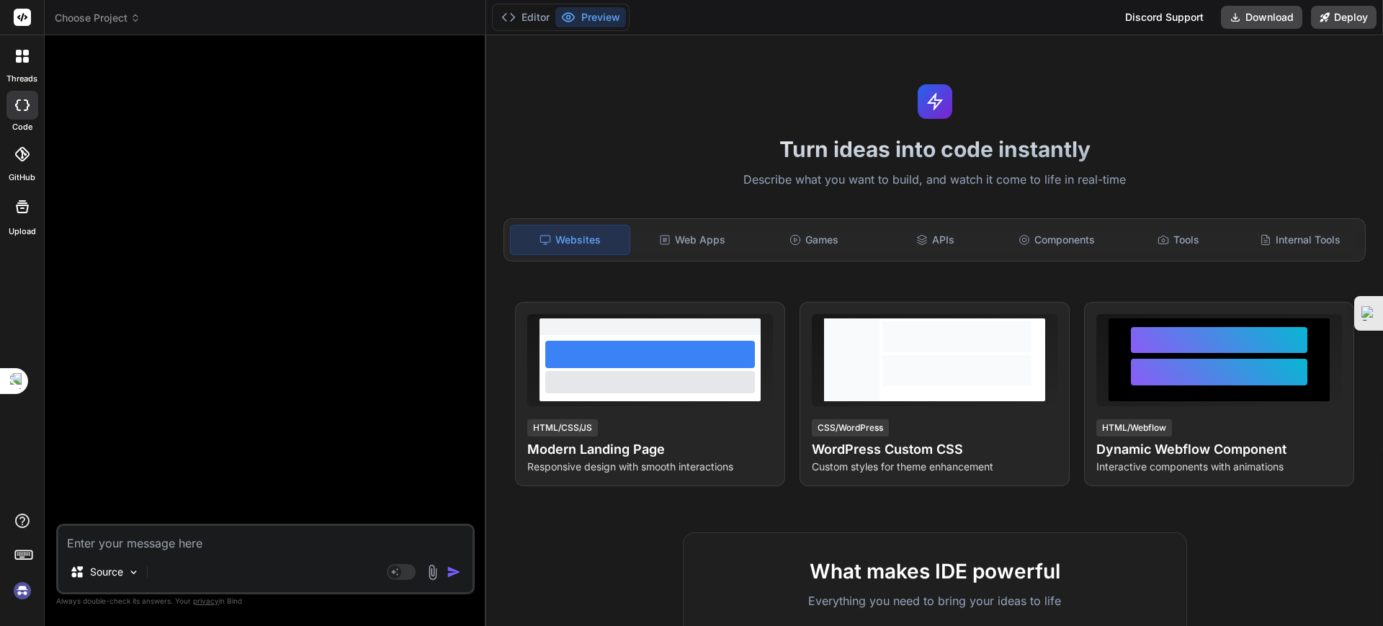
click at [279, 240] on div at bounding box center [267, 285] width 416 height 477
click at [301, 238] on div at bounding box center [267, 285] width 416 height 477
click at [252, 207] on div at bounding box center [267, 285] width 416 height 477
click at [379, 307] on div at bounding box center [267, 285] width 416 height 477
click at [293, 335] on div at bounding box center [267, 285] width 416 height 477
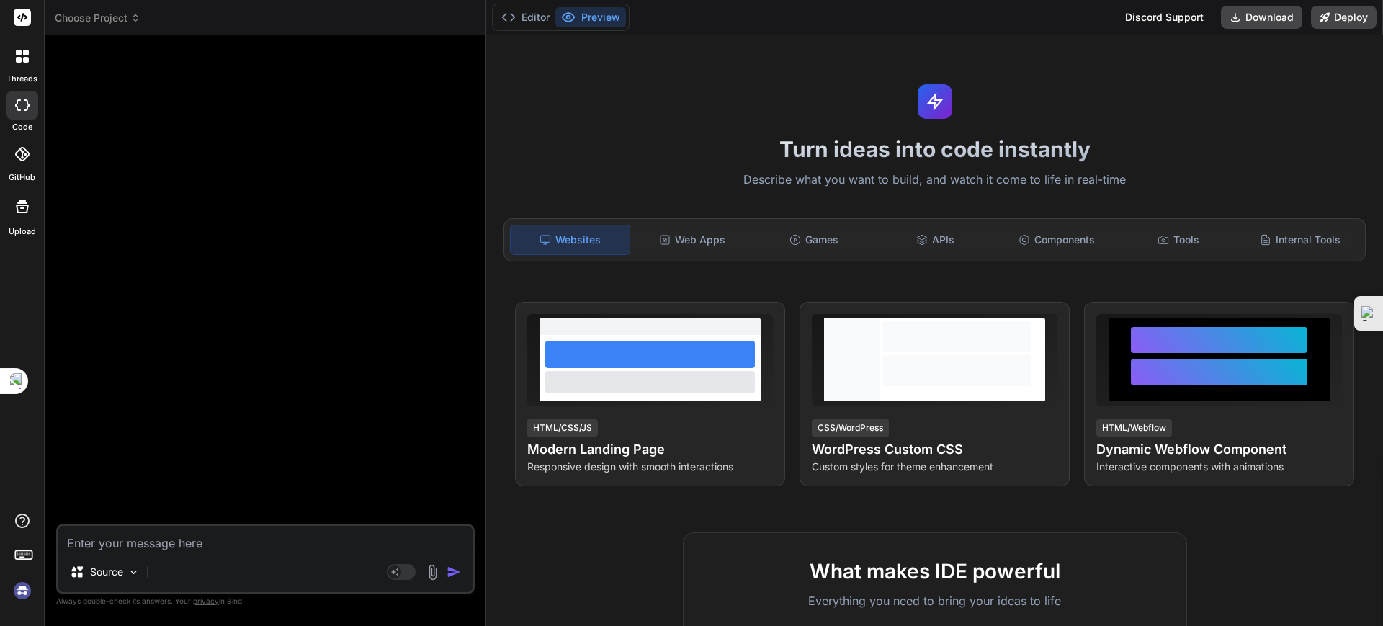
click at [270, 302] on div at bounding box center [267, 285] width 416 height 477
click at [126, 23] on span "Choose Project" at bounding box center [98, 18] width 86 height 14
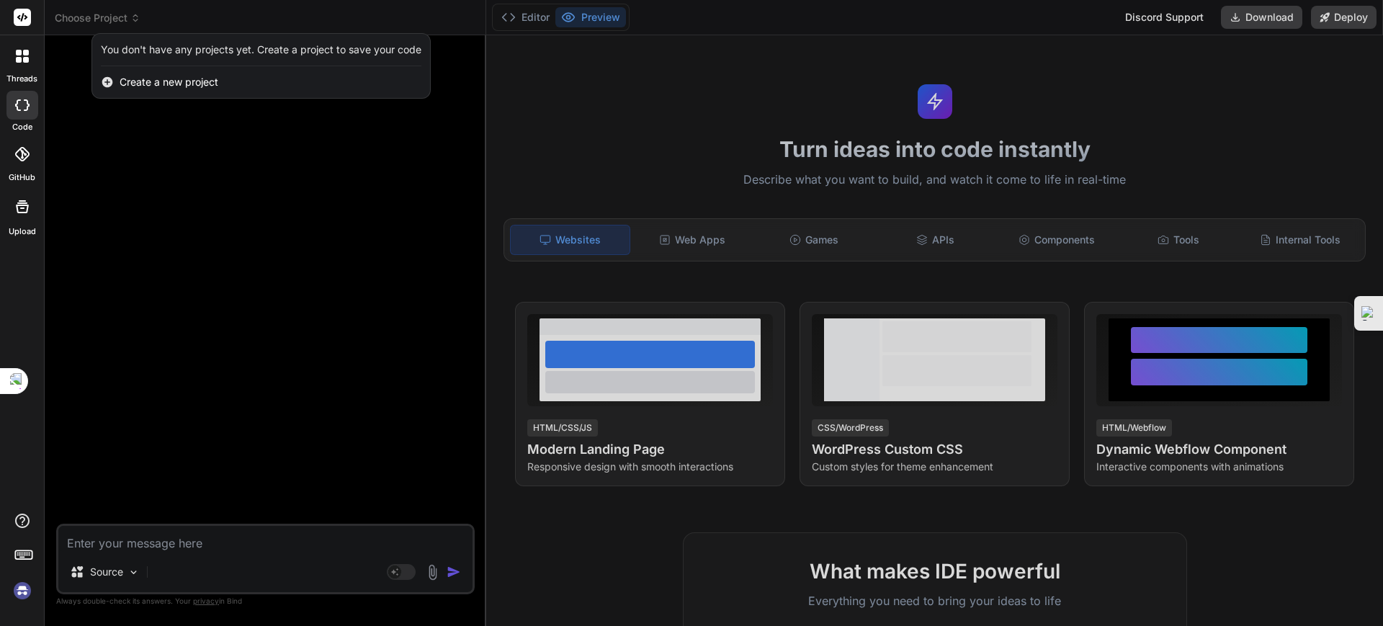
click at [182, 147] on div at bounding box center [691, 313] width 1383 height 626
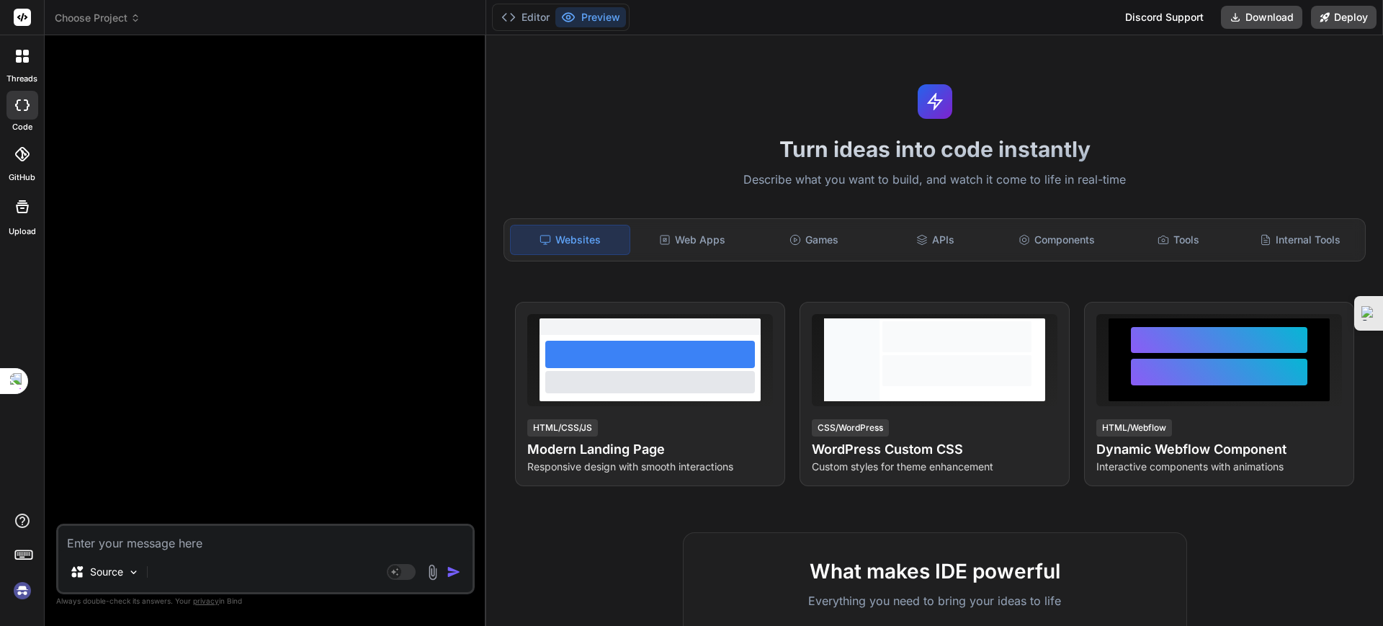
click at [125, 15] on span "Choose Project" at bounding box center [98, 18] width 86 height 14
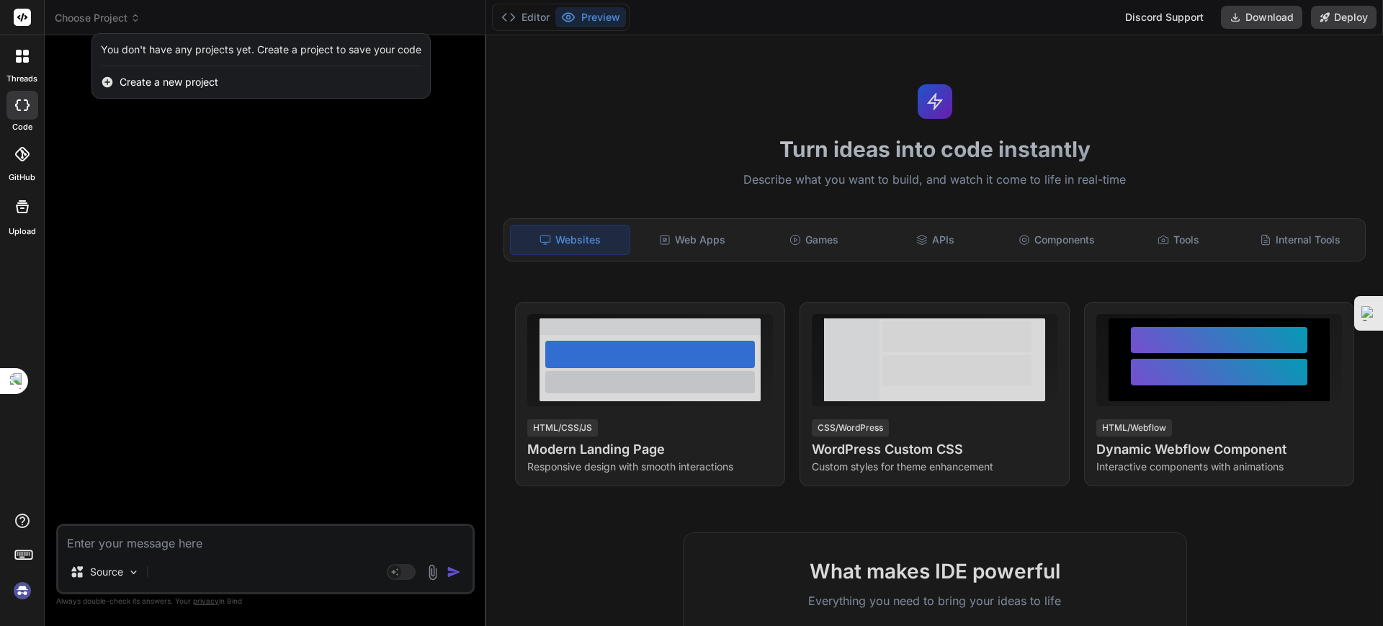
click at [270, 148] on div at bounding box center [691, 313] width 1383 height 626
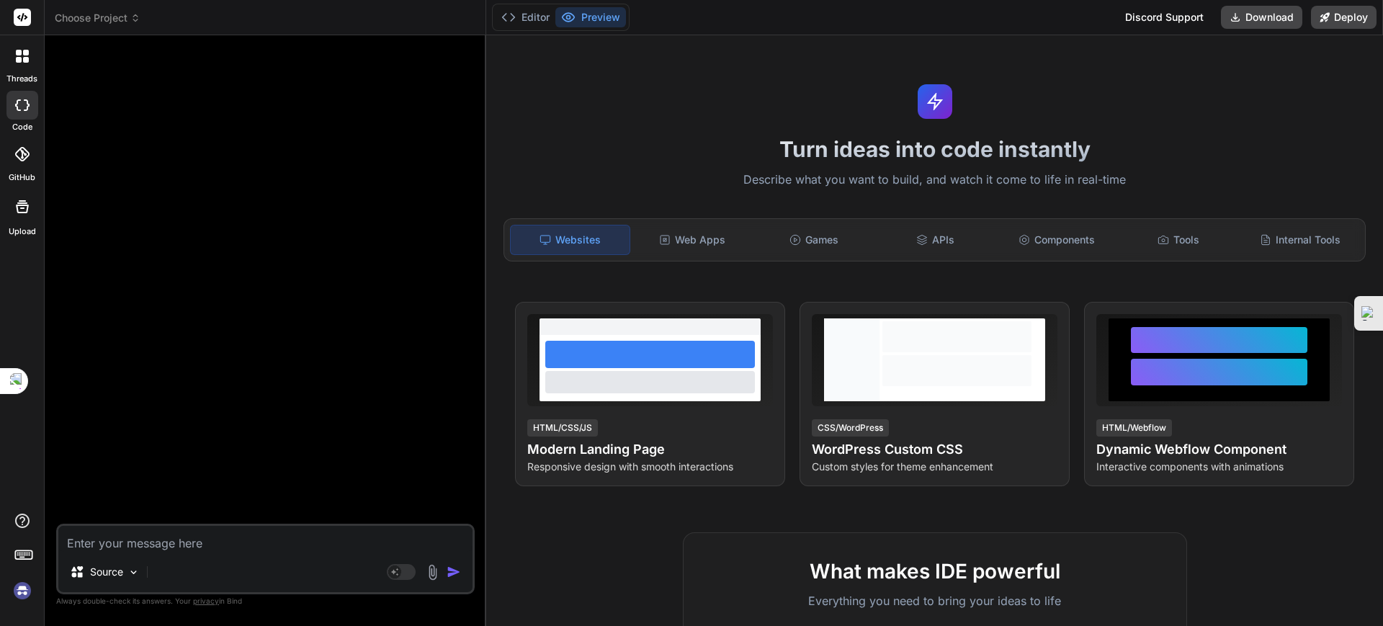
click at [32, 149] on div at bounding box center [22, 154] width 32 height 32
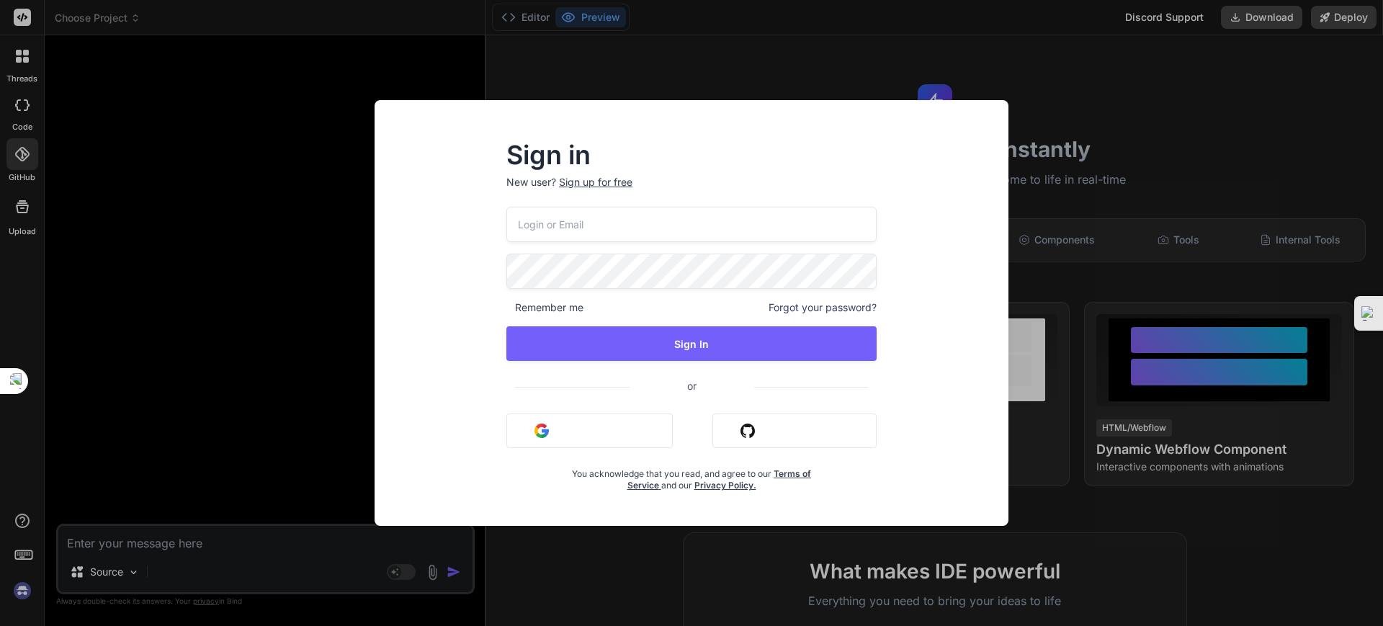
type input "[EMAIL_ADDRESS][DOMAIN_NAME]"
click at [28, 110] on div "Sign in New user? Sign up for free felixlvh@gmail.com Remember me Forgot your p…" at bounding box center [691, 313] width 1383 height 626
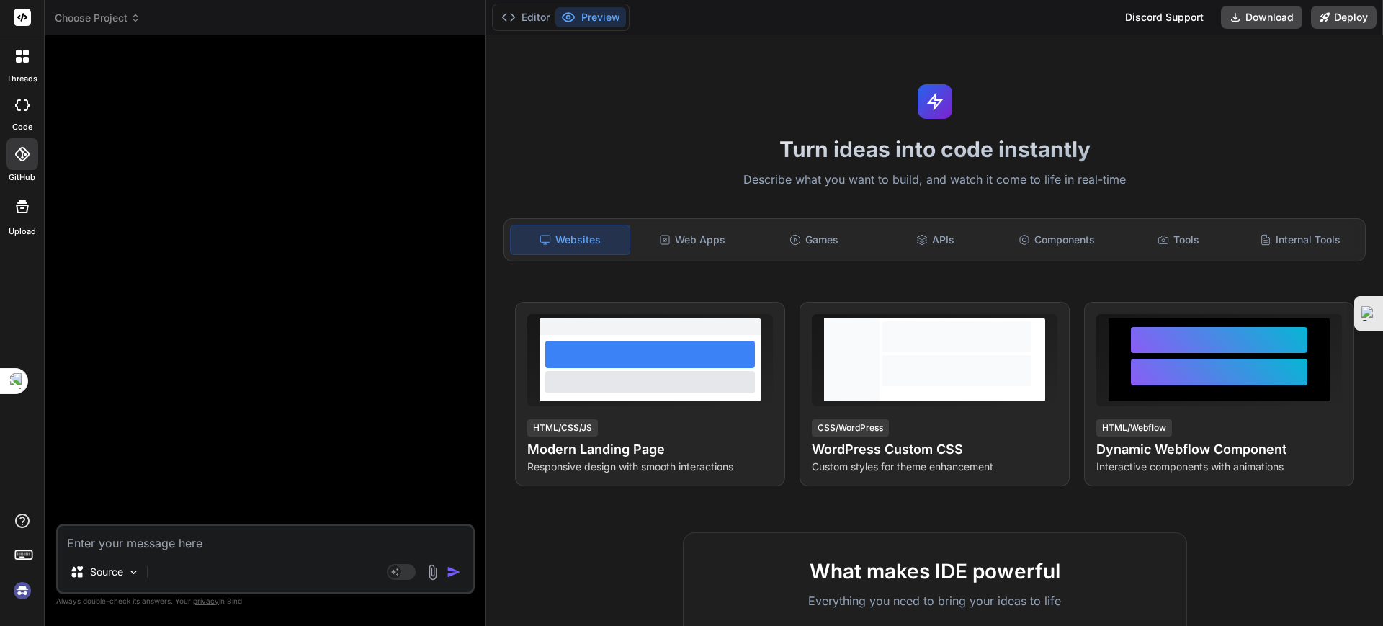
click at [27, 151] on icon at bounding box center [22, 154] width 14 height 14
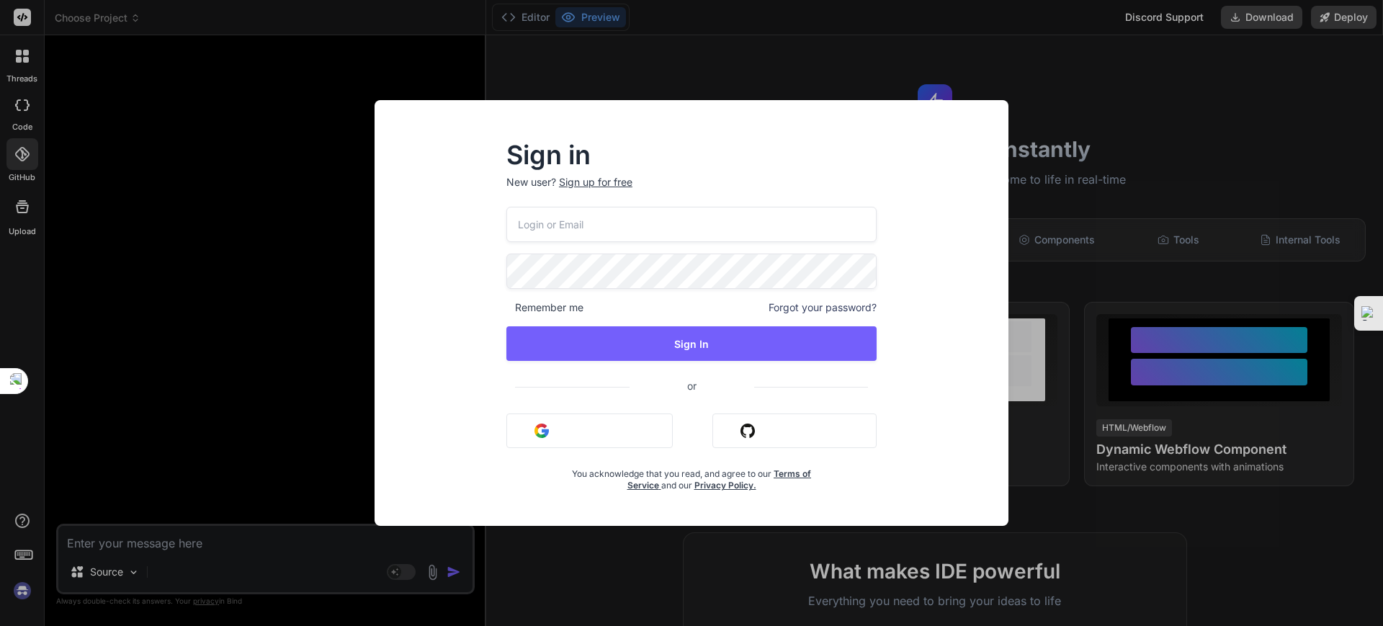
type input "[EMAIL_ADDRESS][DOMAIN_NAME]"
drag, startPoint x: 636, startPoint y: 231, endPoint x: 468, endPoint y: 231, distance: 167.9
click at [468, 231] on div "Sign in New user? Sign up for free felixlvh@gmail.com Remember me Forgot your p…" at bounding box center [691, 326] width 611 height 400
click at [543, 429] on button "Sign in with Google" at bounding box center [589, 431] width 166 height 35
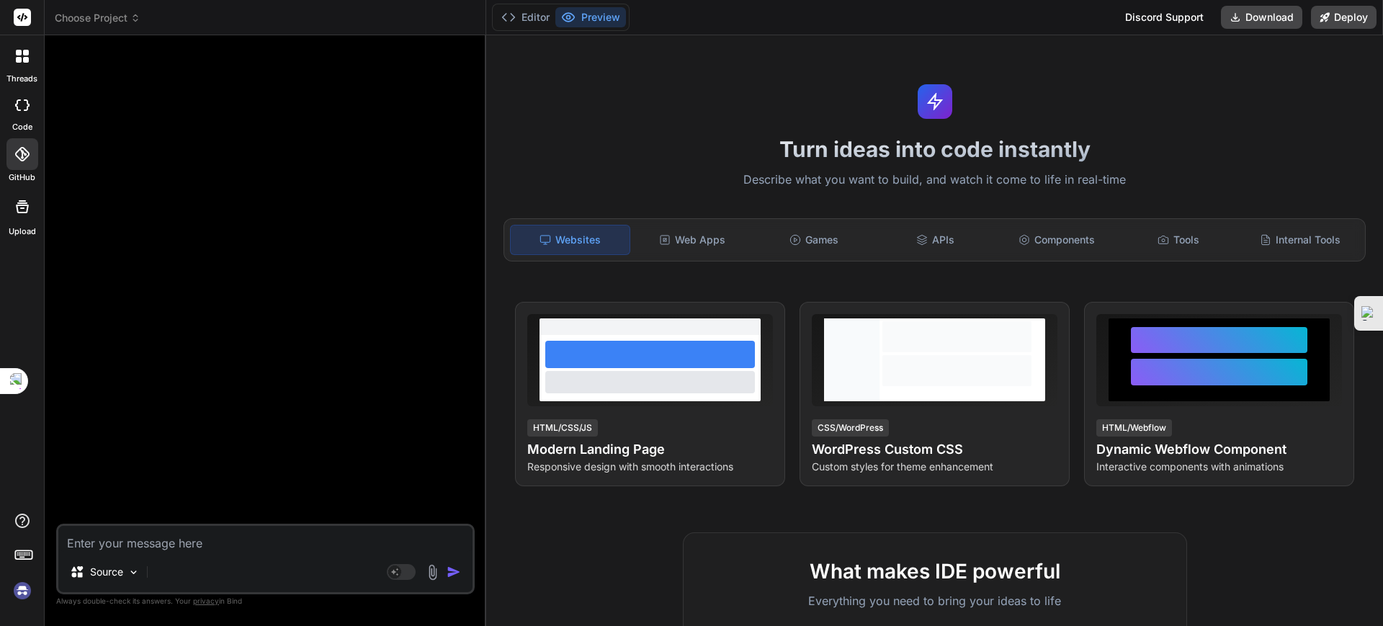
click at [116, 20] on span "Choose Project" at bounding box center [98, 18] width 86 height 14
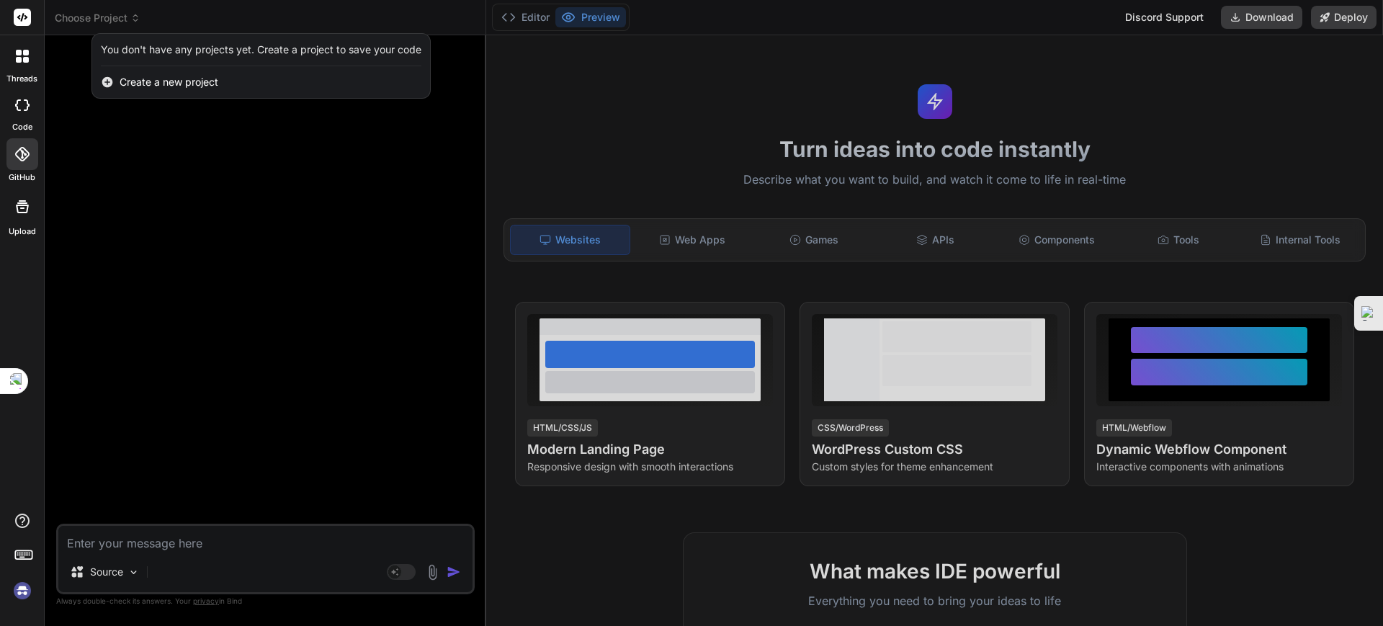
click at [151, 143] on div at bounding box center [691, 313] width 1383 height 626
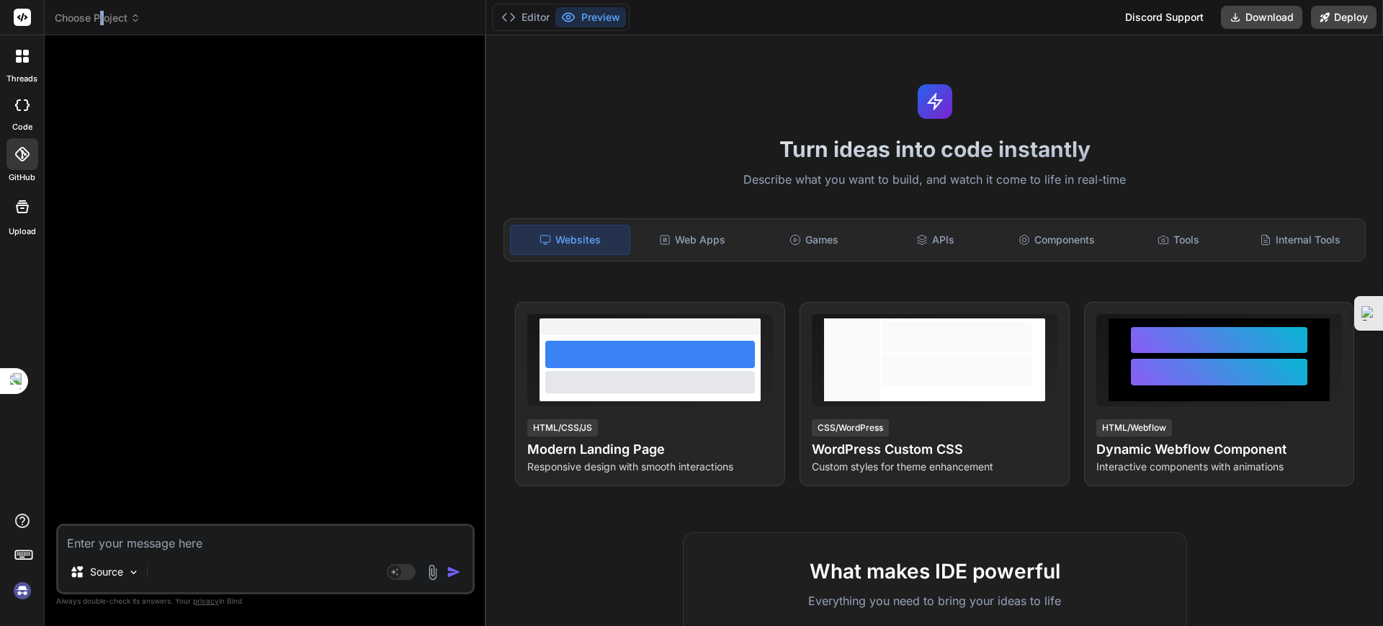
click at [102, 22] on span "Choose Project" at bounding box center [98, 18] width 86 height 14
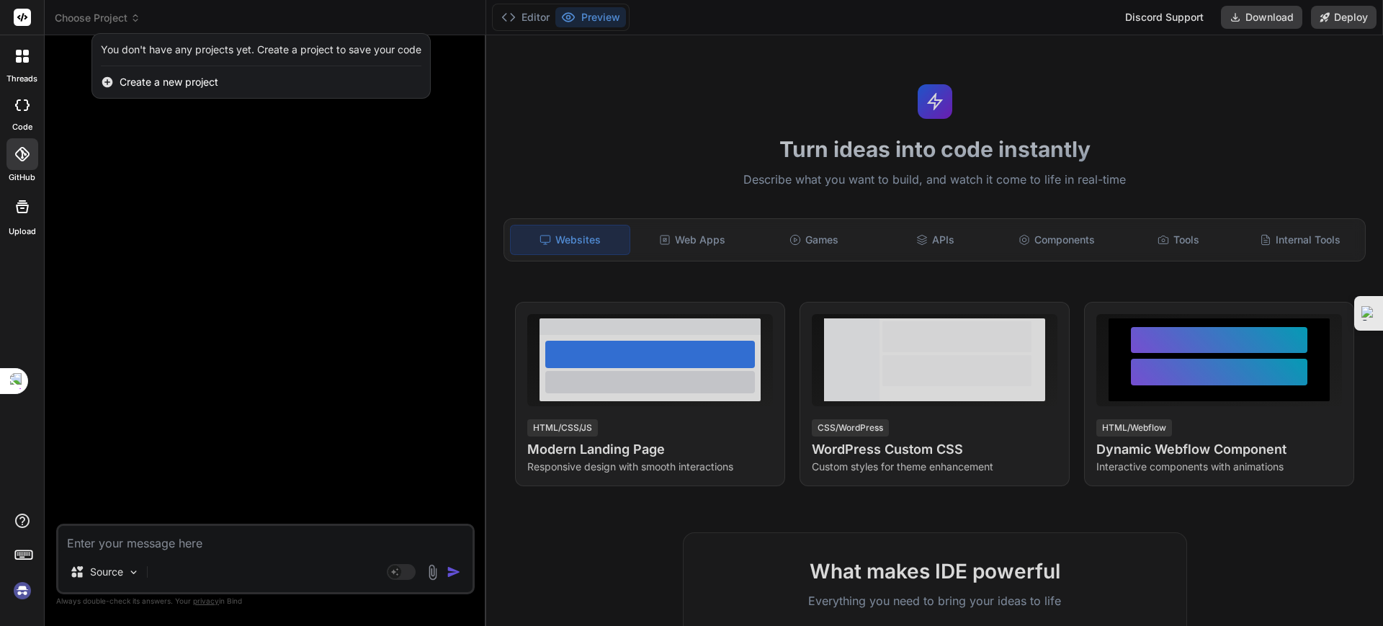
click at [112, 91] on div "Create a new project" at bounding box center [261, 82] width 338 height 32
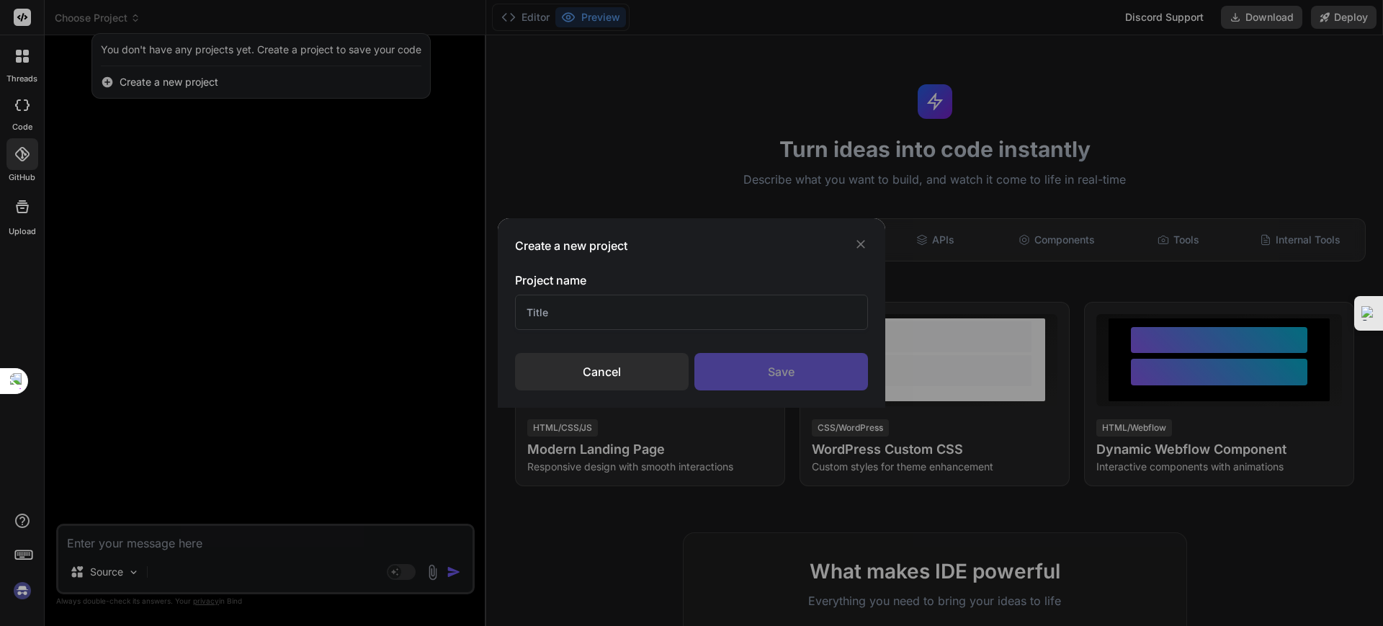
click at [851, 243] on div "Create a new project" at bounding box center [691, 245] width 353 height 17
click at [864, 244] on icon at bounding box center [861, 244] width 14 height 14
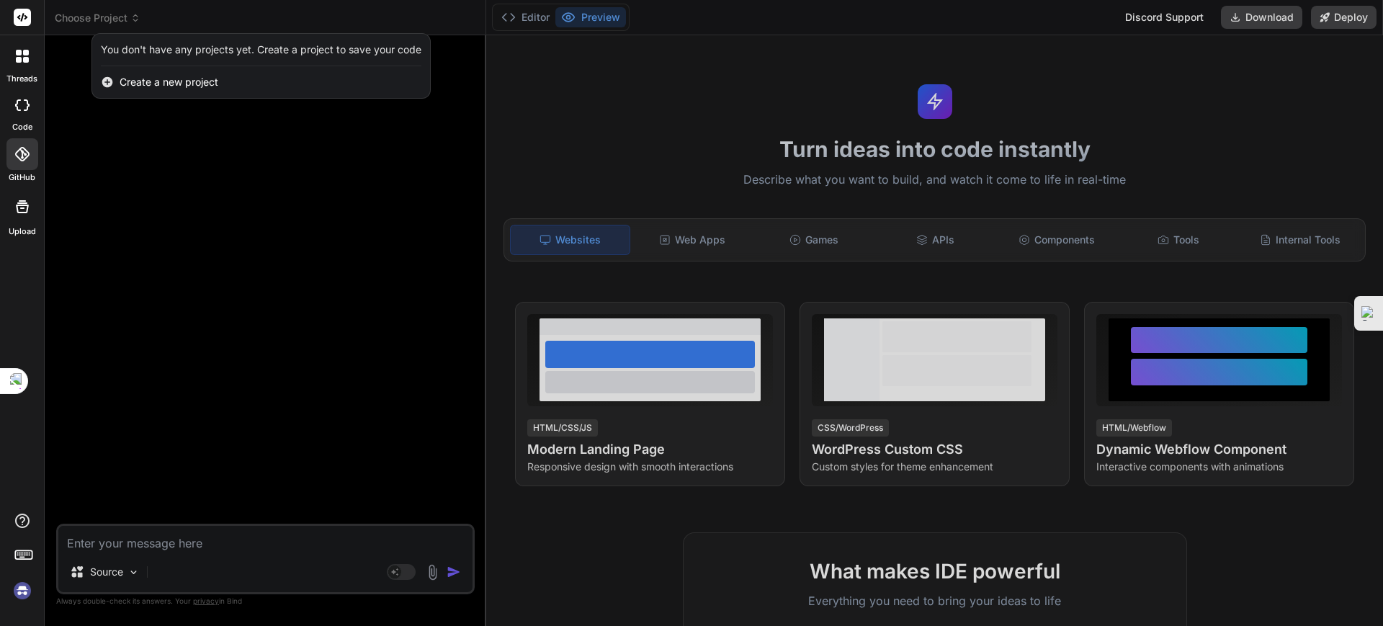
click at [20, 165] on div at bounding box center [22, 154] width 32 height 32
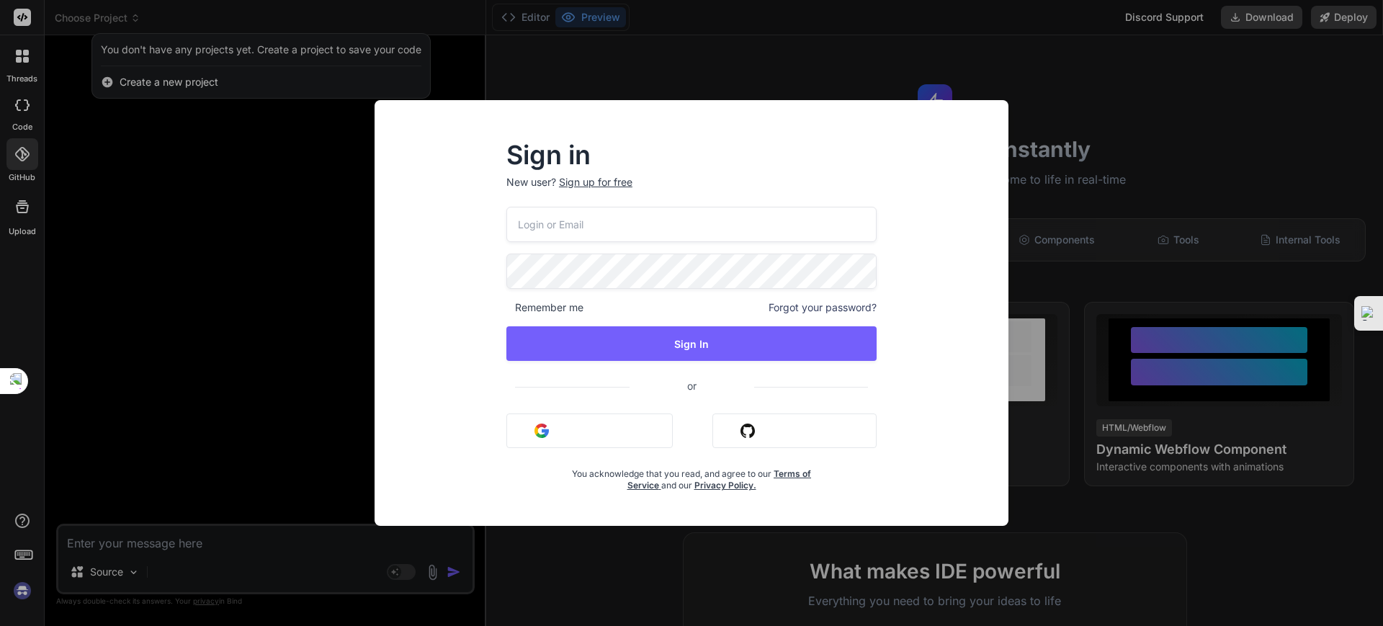
type input "[EMAIL_ADDRESS][DOMAIN_NAME]"
drag, startPoint x: 643, startPoint y: 217, endPoint x: 455, endPoint y: 214, distance: 188.1
click at [454, 213] on div "Sign in New user? Sign up for free felixlvh@gmail.com Remember me Forgot your p…" at bounding box center [691, 326] width 611 height 400
click at [641, 228] on input "d" at bounding box center [691, 224] width 370 height 35
click at [609, 220] on input "d" at bounding box center [691, 224] width 370 height 35
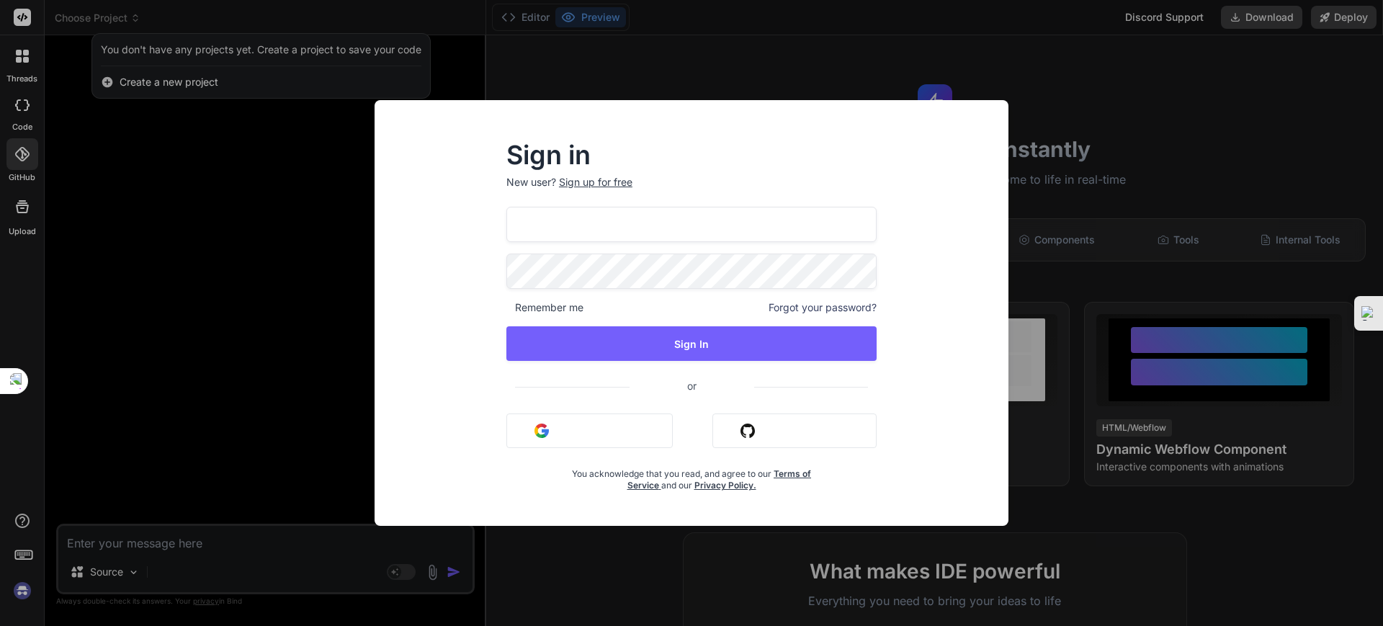
type input "d"
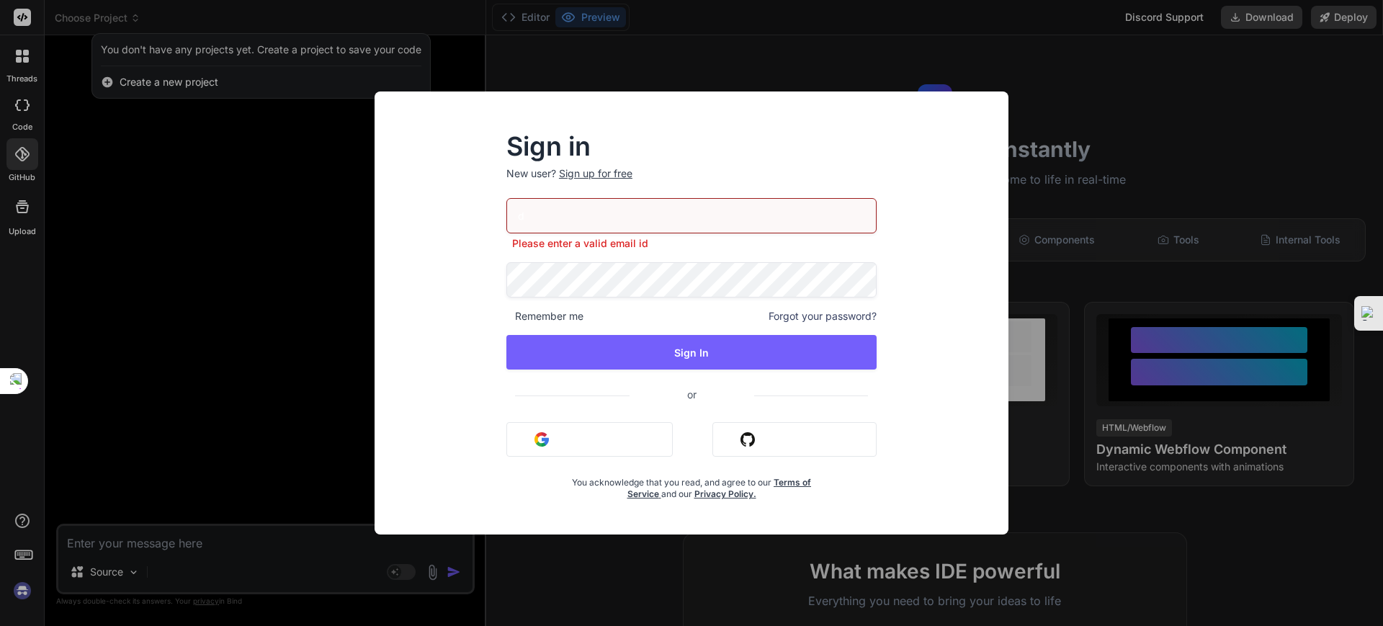
click at [465, 269] on div "Sign in New user? Sign up for free d Please enter a valid email id Remember me …" at bounding box center [691, 325] width 611 height 417
click at [468, 256] on div "Sign in New user? Sign up for free d Please enter a valid email id Remember me …" at bounding box center [691, 325] width 611 height 417
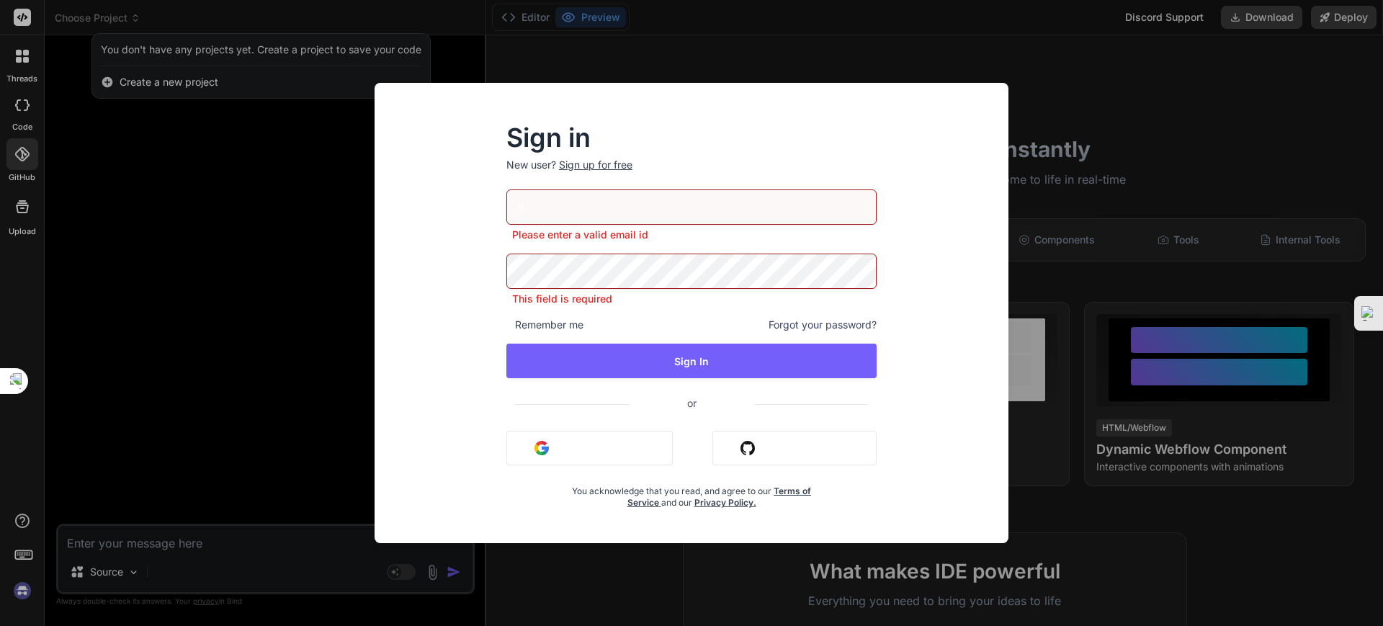
click at [547, 444] on img "button" at bounding box center [542, 448] width 14 height 14
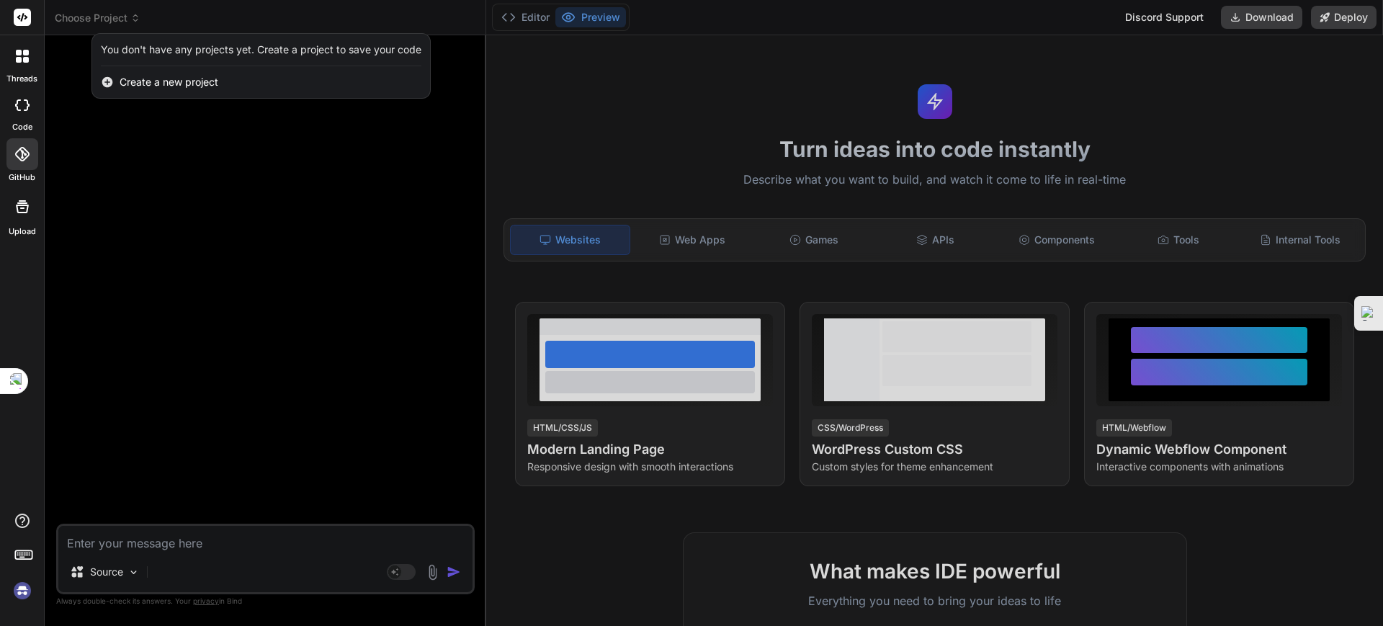
click at [117, 21] on div at bounding box center [691, 313] width 1383 height 626
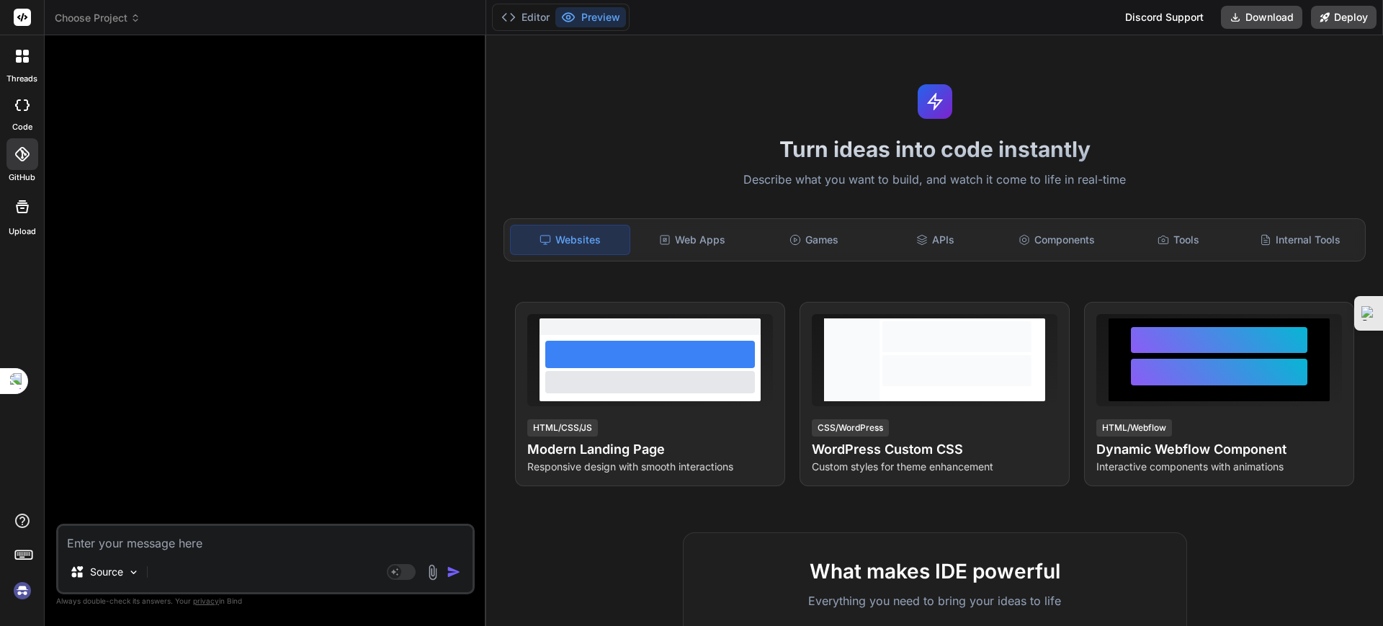
click at [121, 17] on span "Choose Project" at bounding box center [98, 18] width 86 height 14
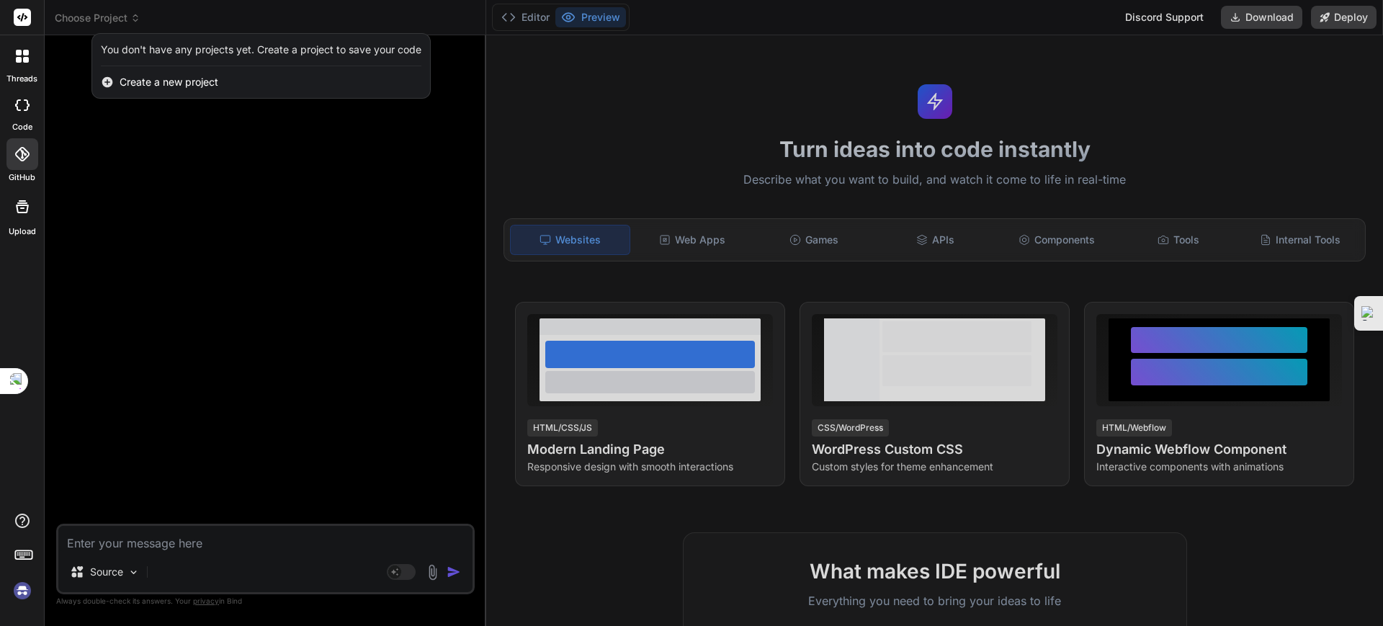
click at [25, 207] on icon at bounding box center [22, 206] width 17 height 17
type textarea "x"
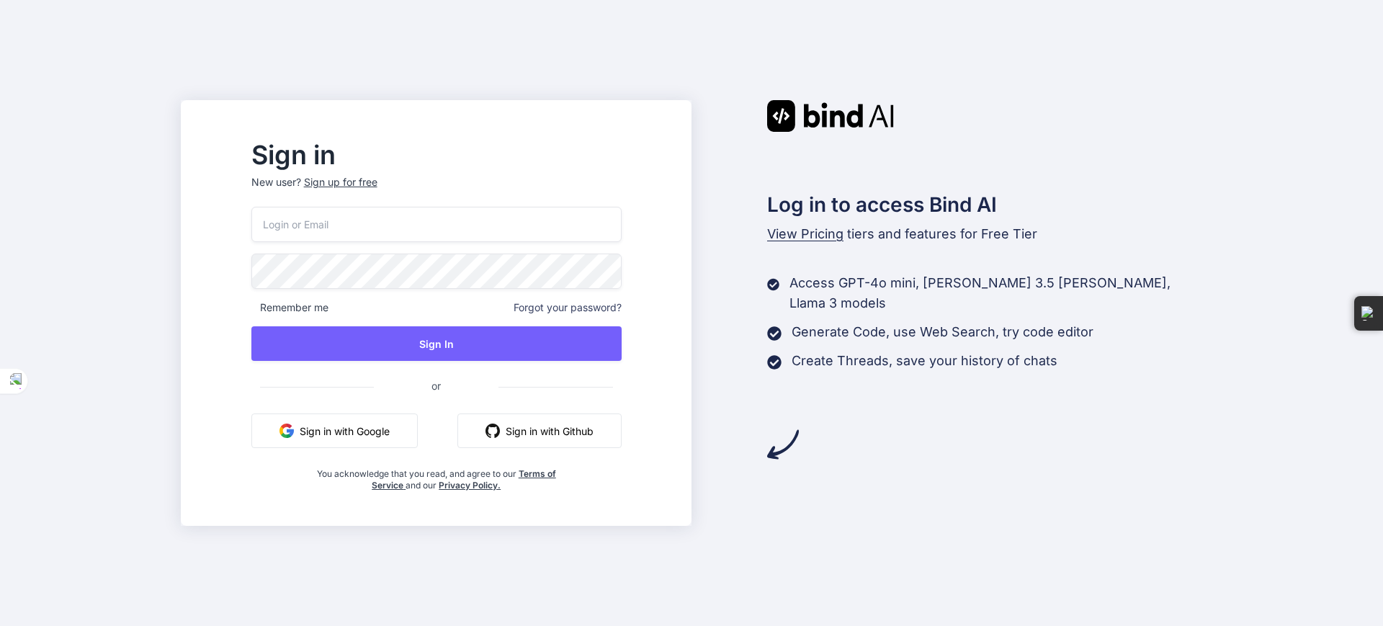
type input "[EMAIL_ADDRESS][DOMAIN_NAME]"
drag, startPoint x: 398, startPoint y: 222, endPoint x: 292, endPoint y: 215, distance: 106.9
click at [292, 215] on input "[EMAIL_ADDRESS][DOMAIN_NAME]" at bounding box center [436, 224] width 370 height 35
click at [256, 324] on div "Sign in New user? Sign up for free Remember me Forgot your password? Sign In or…" at bounding box center [436, 313] width 511 height 426
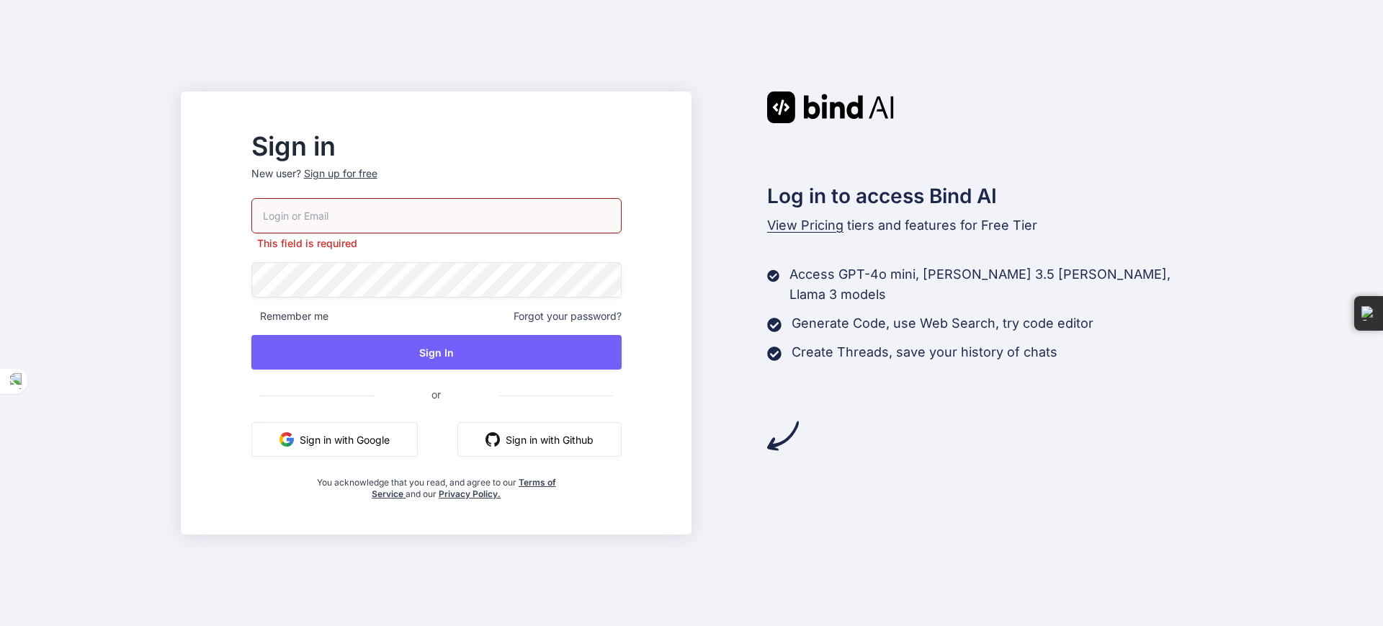
click at [352, 437] on button "Sign in with Google" at bounding box center [334, 439] width 166 height 35
